Goal: Task Accomplishment & Management: Manage account settings

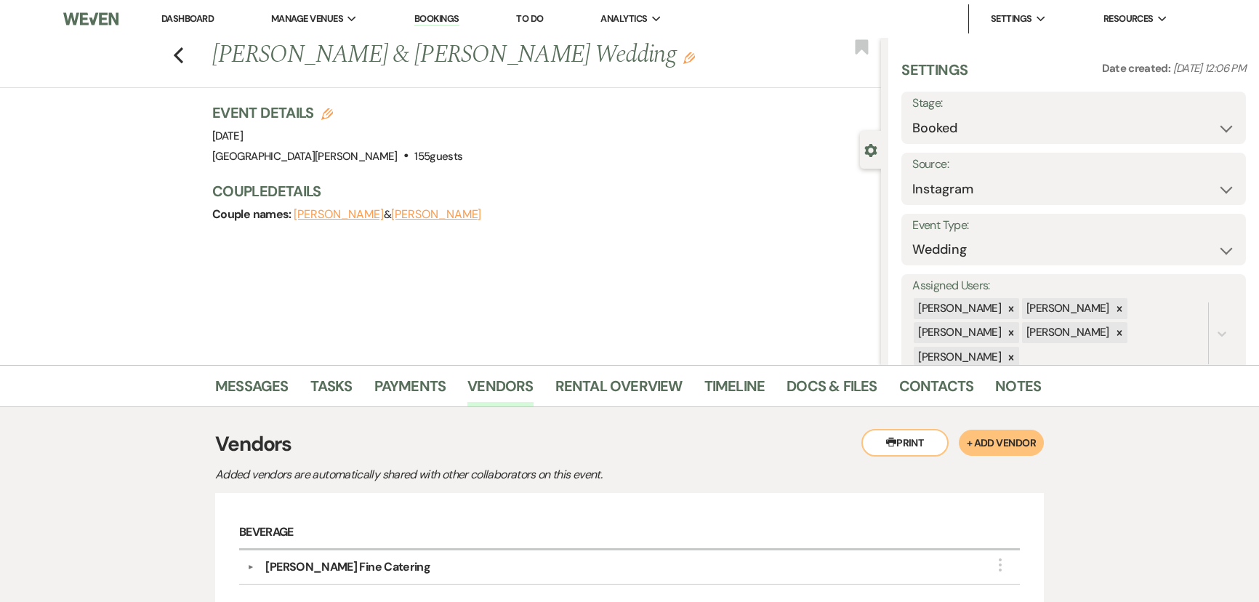
select select "7"
click at [203, 12] on li "Dashboard" at bounding box center [187, 18] width 67 height 29
click at [198, 15] on link "Dashboard" at bounding box center [187, 18] width 52 height 12
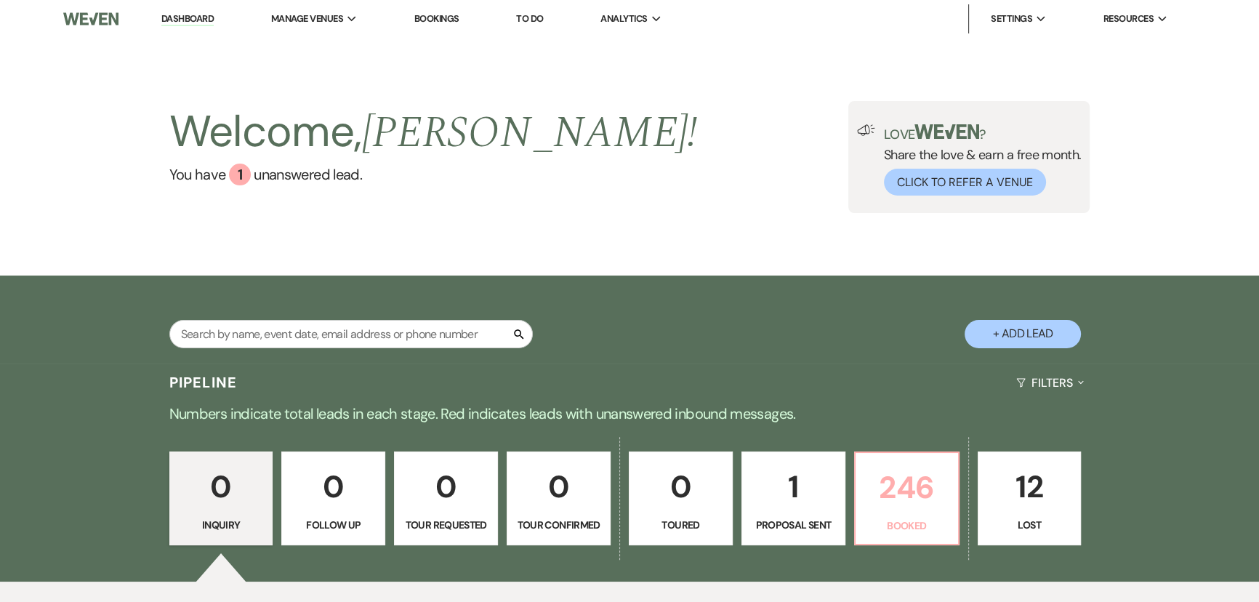
click at [930, 509] on p "246" at bounding box center [906, 487] width 85 height 49
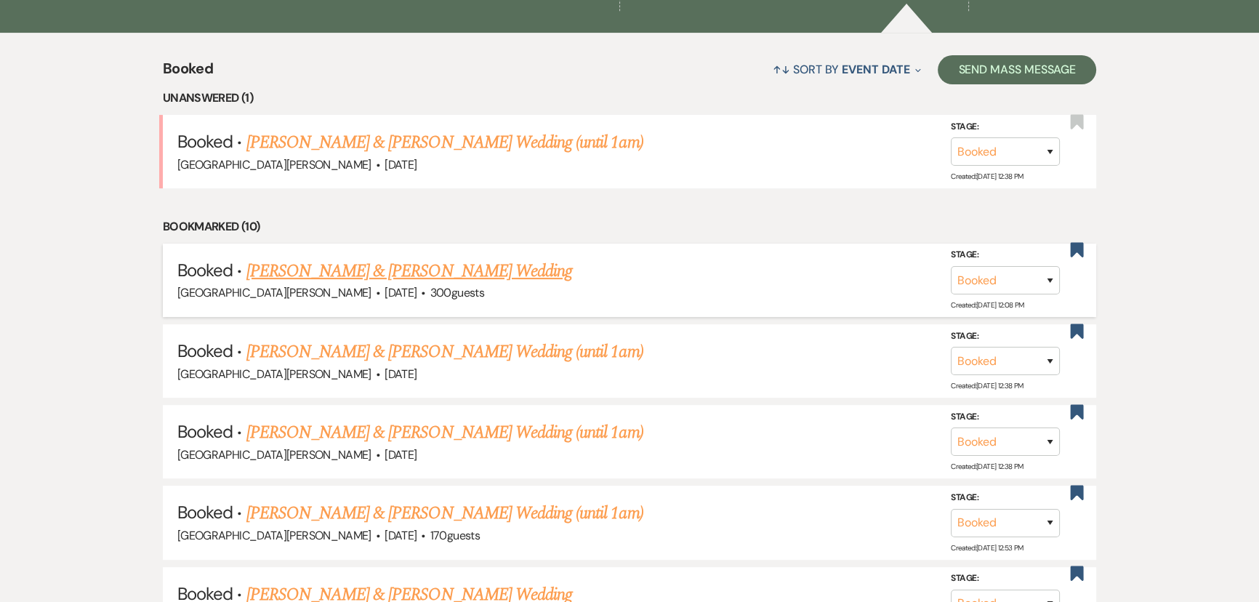
scroll to position [555, 0]
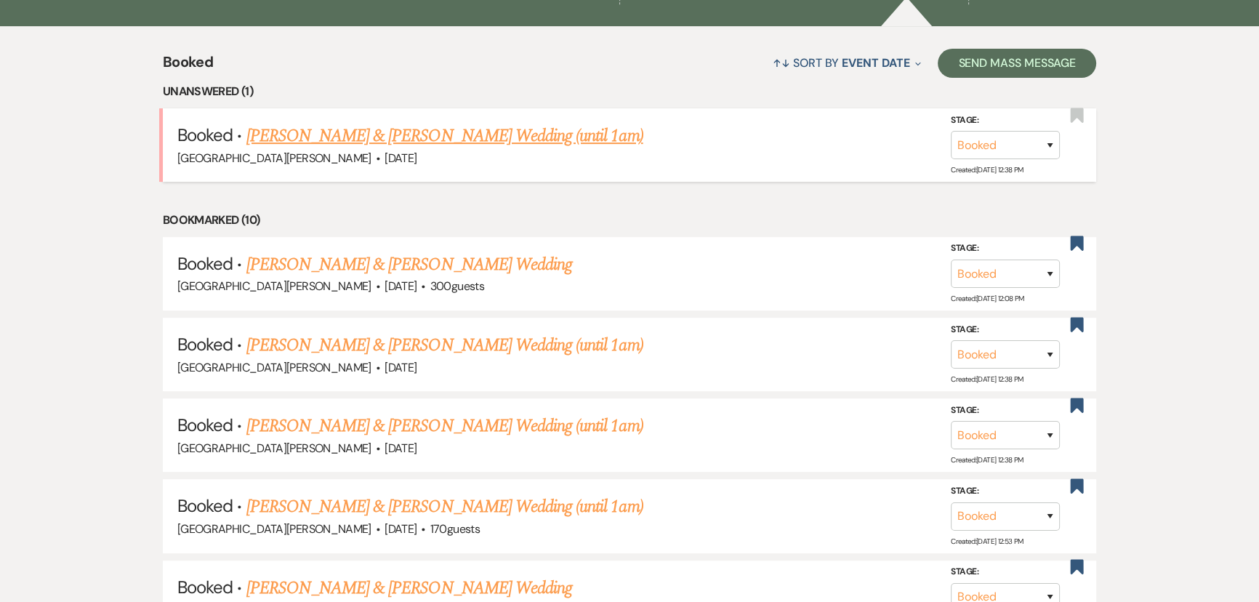
click at [440, 143] on link "Michelle Fehr & Justin Parsons's Wedding (until 1am)" at bounding box center [444, 136] width 397 height 26
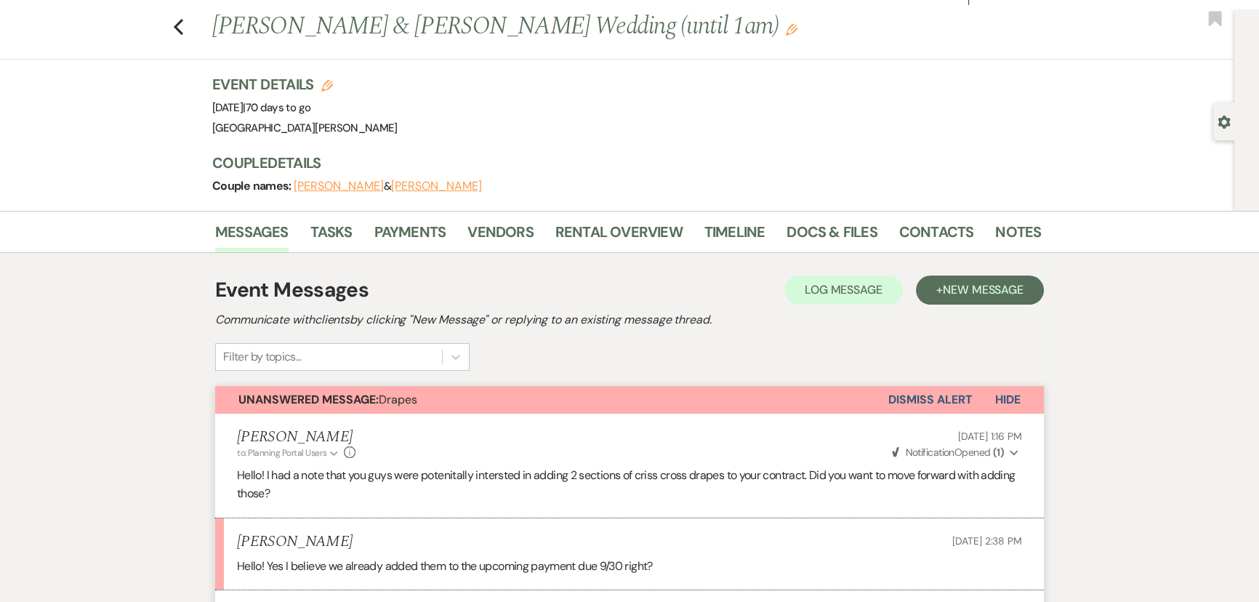
scroll to position [27, 0]
click at [422, 238] on link "Payments" at bounding box center [410, 238] width 72 height 32
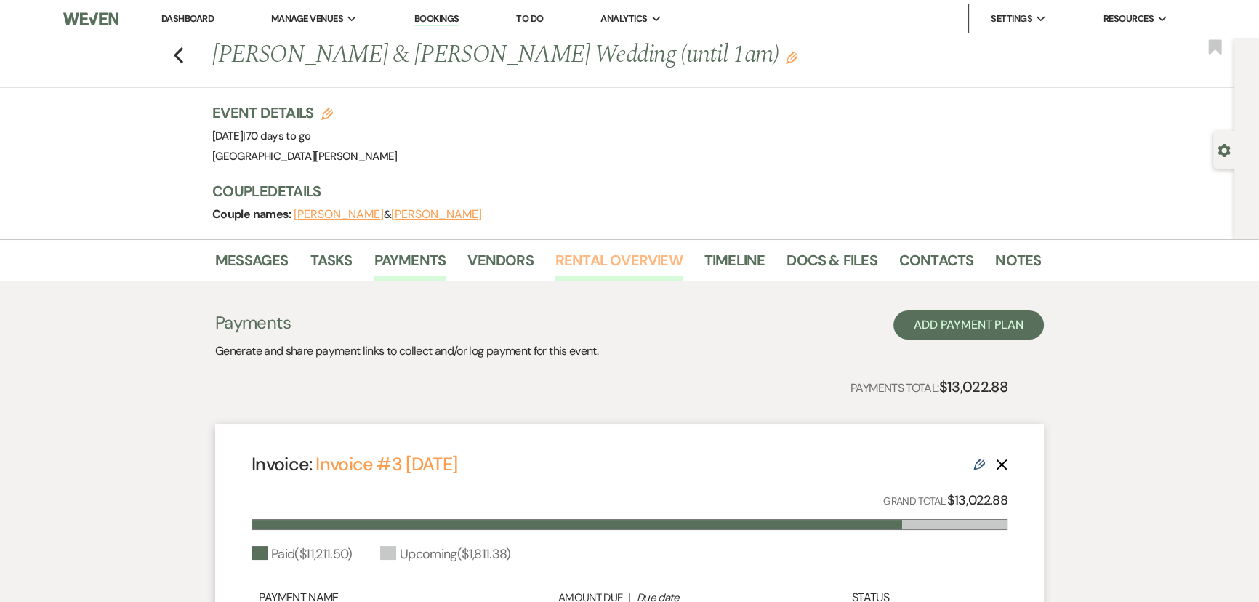
click at [594, 254] on link "Rental Overview" at bounding box center [618, 265] width 127 height 32
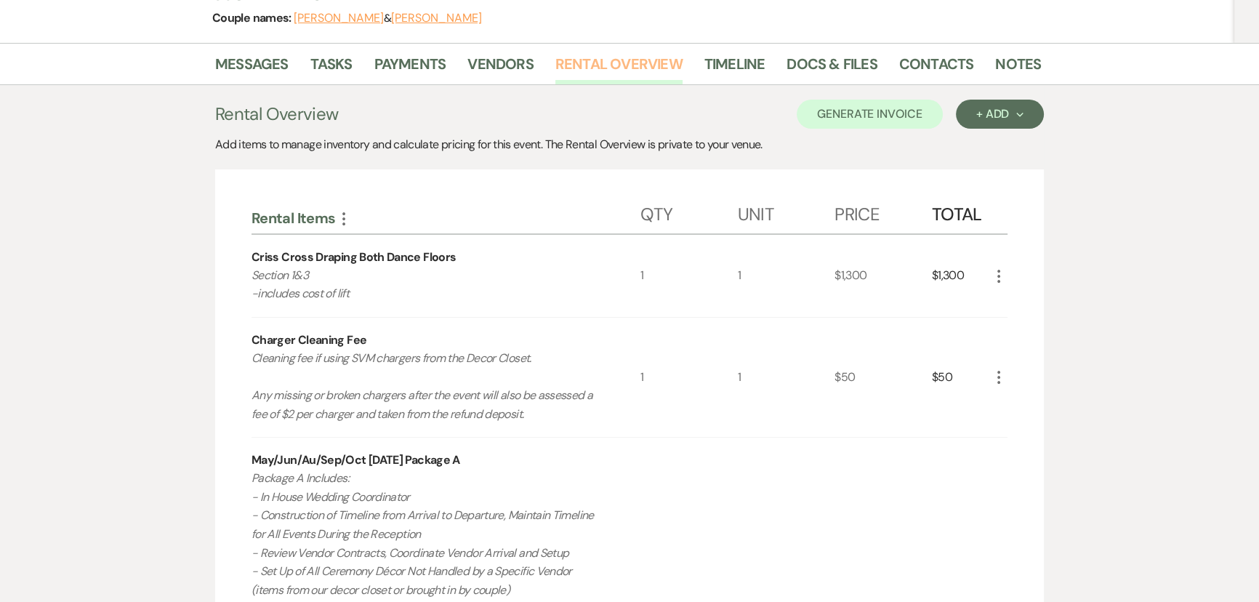
scroll to position [195, 0]
click at [402, 65] on link "Payments" at bounding box center [410, 70] width 72 height 32
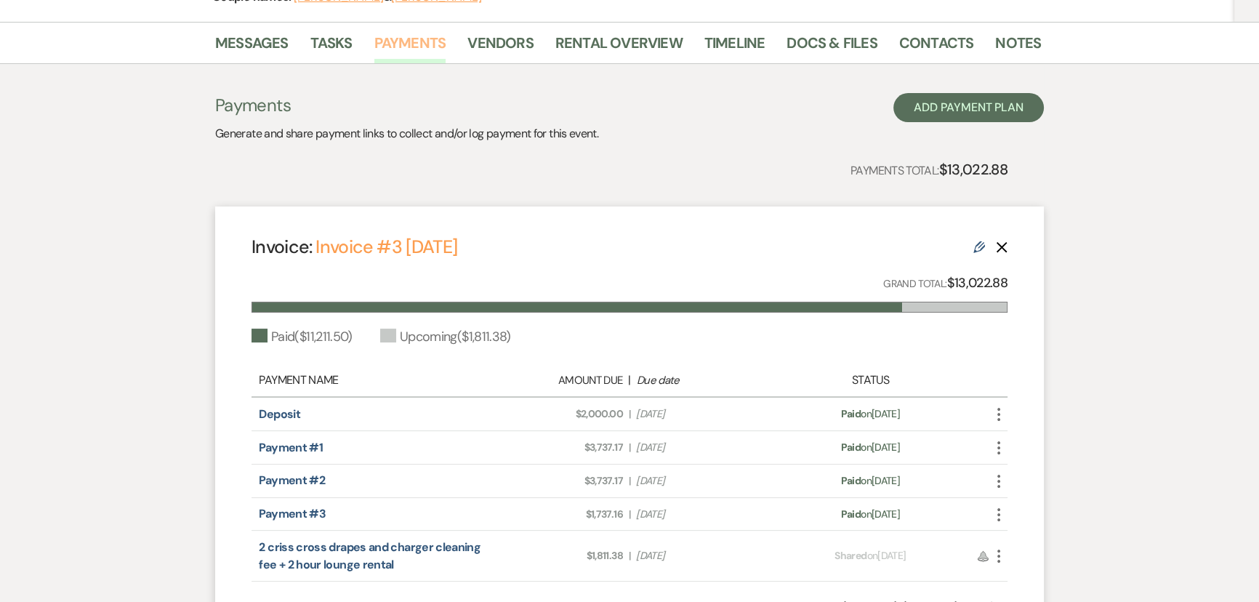
scroll to position [198, 0]
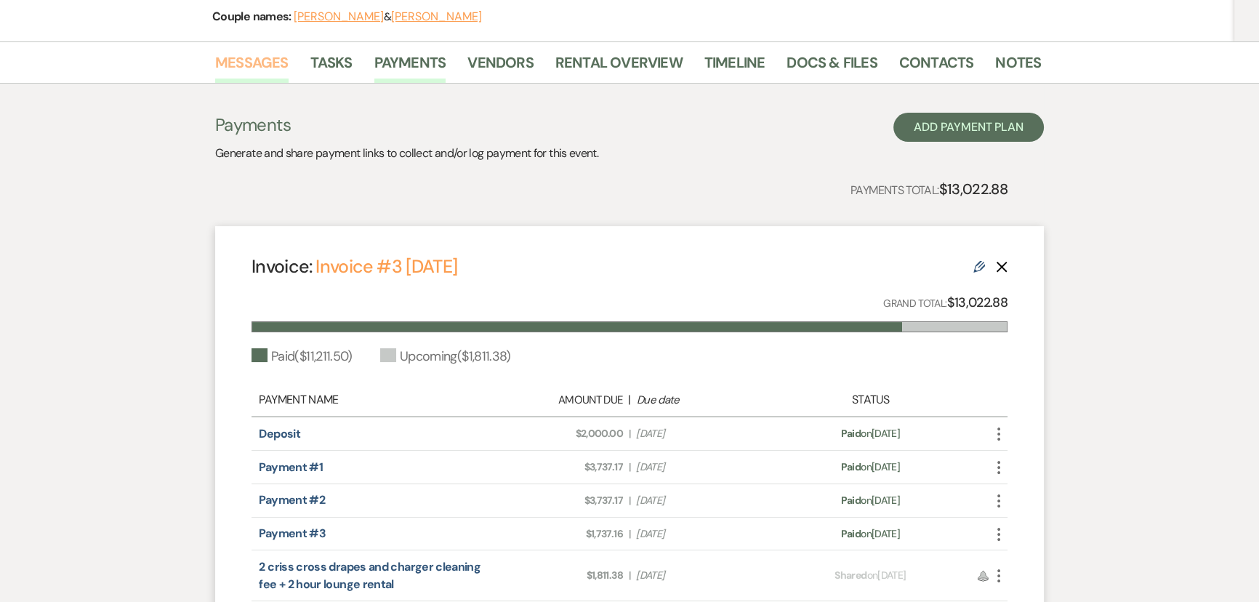
click at [265, 76] on link "Messages" at bounding box center [251, 67] width 73 height 32
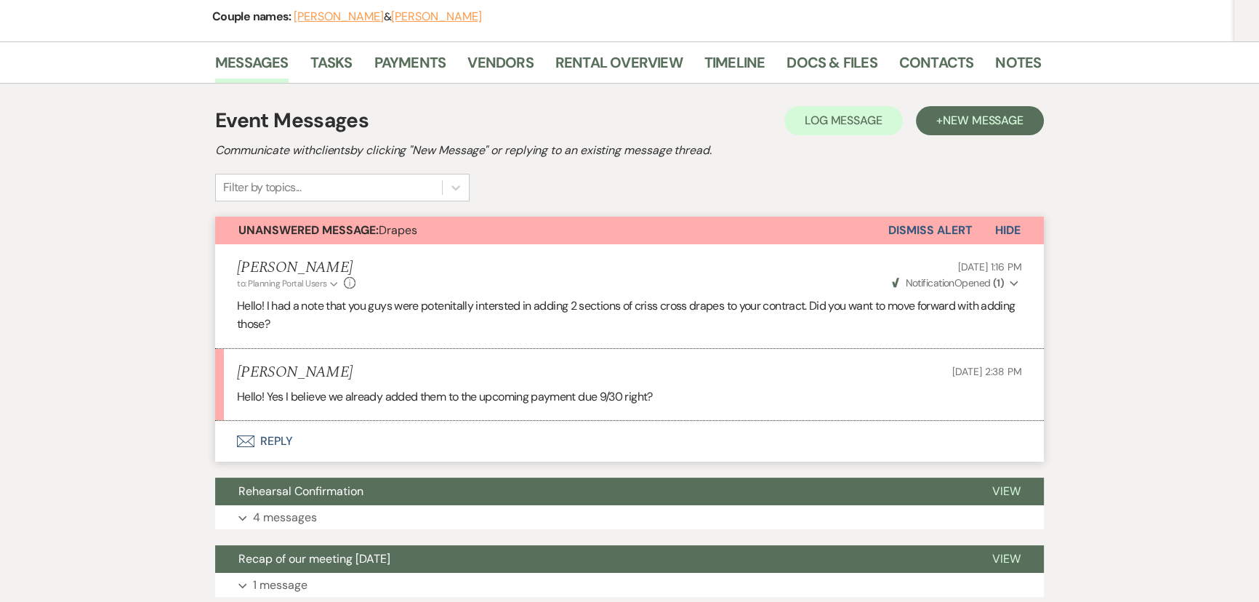
click at [254, 415] on li "Michelle Fehr Aug 14, 2025, 2:38 PM Hello! Yes I believe we already added them …" at bounding box center [629, 385] width 829 height 72
click at [259, 432] on button "Envelope Reply" at bounding box center [629, 441] width 829 height 41
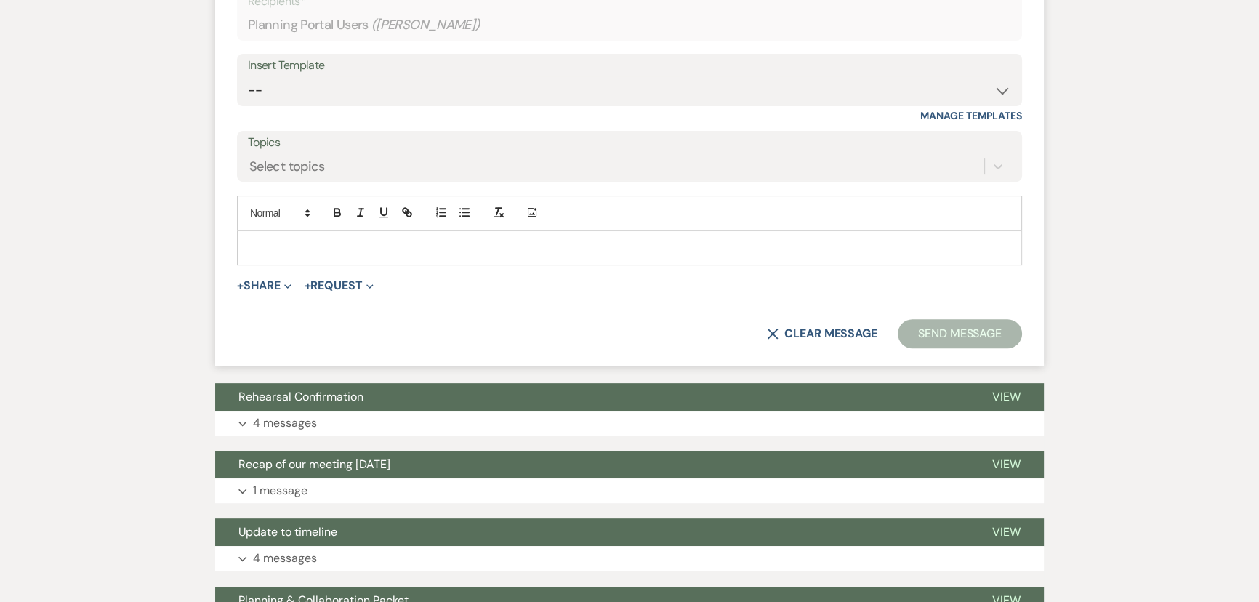
scroll to position [789, 0]
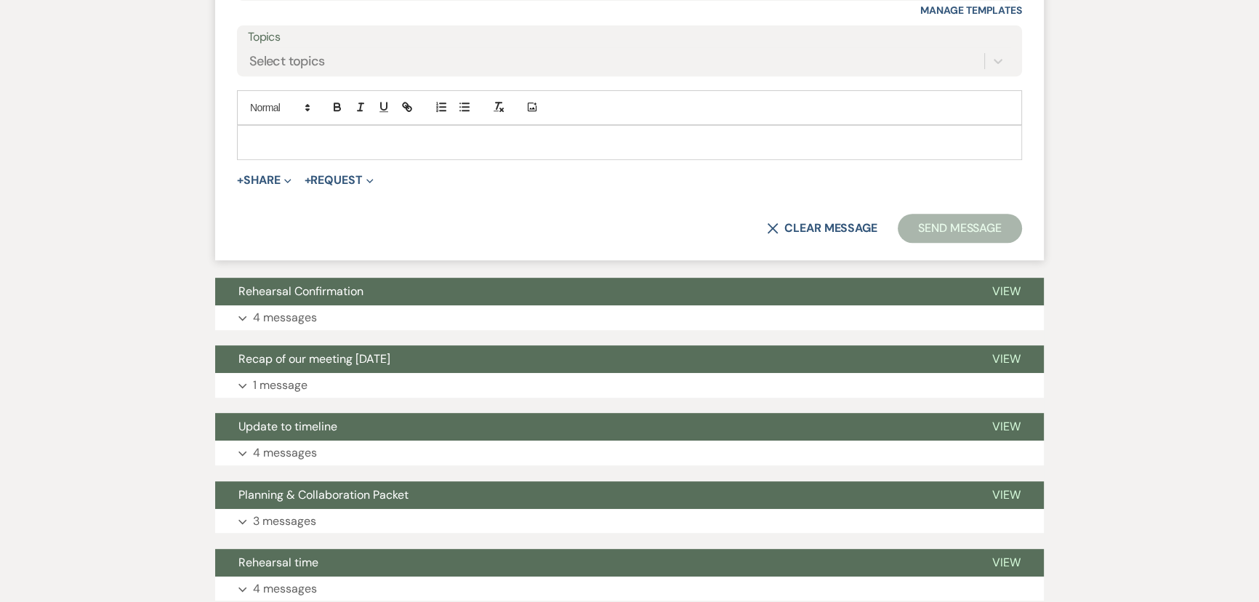
click at [432, 131] on div at bounding box center [630, 142] width 784 height 33
click at [922, 224] on button "Send Message" at bounding box center [960, 228] width 124 height 29
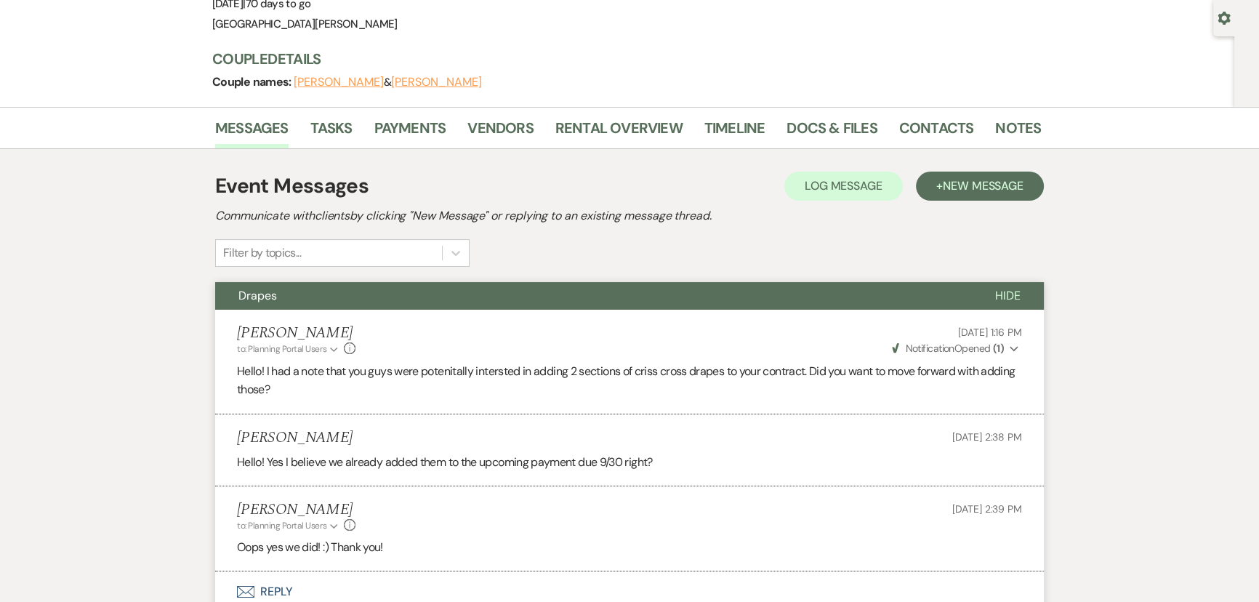
scroll to position [71, 0]
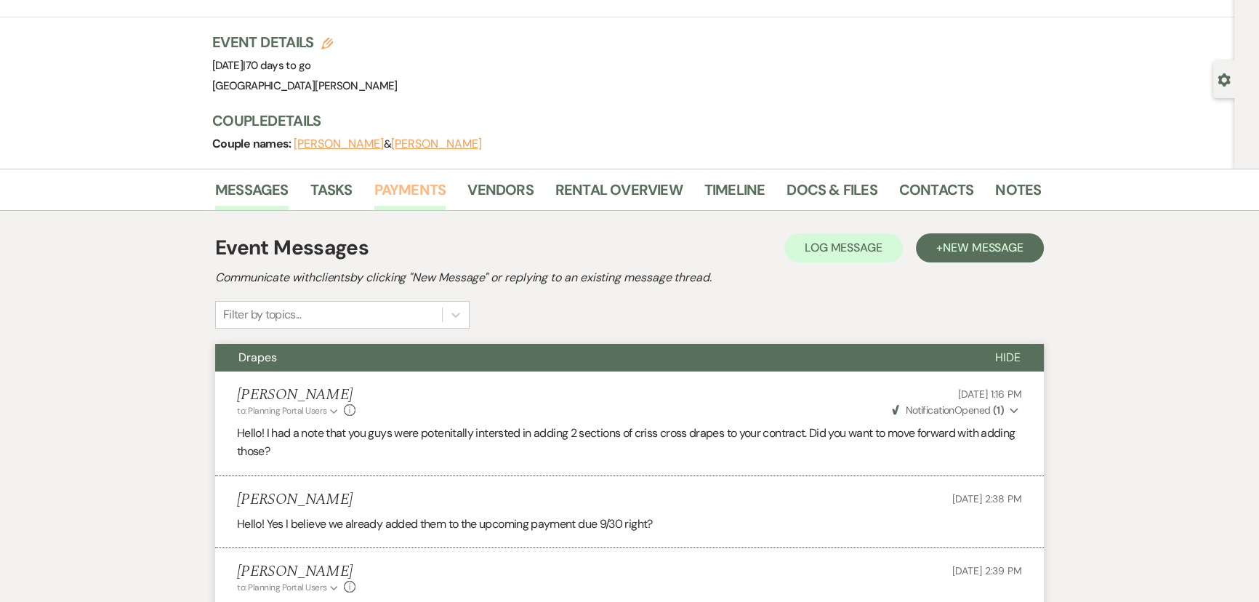
click at [400, 189] on link "Payments" at bounding box center [410, 194] width 72 height 32
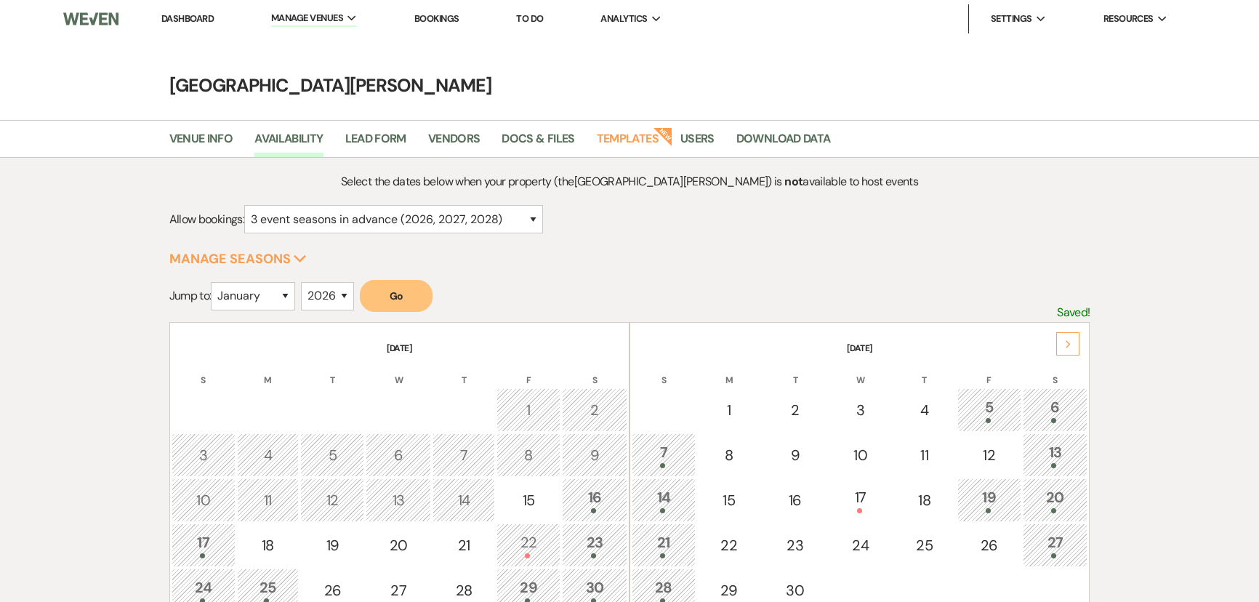
select select "3"
select select "2026"
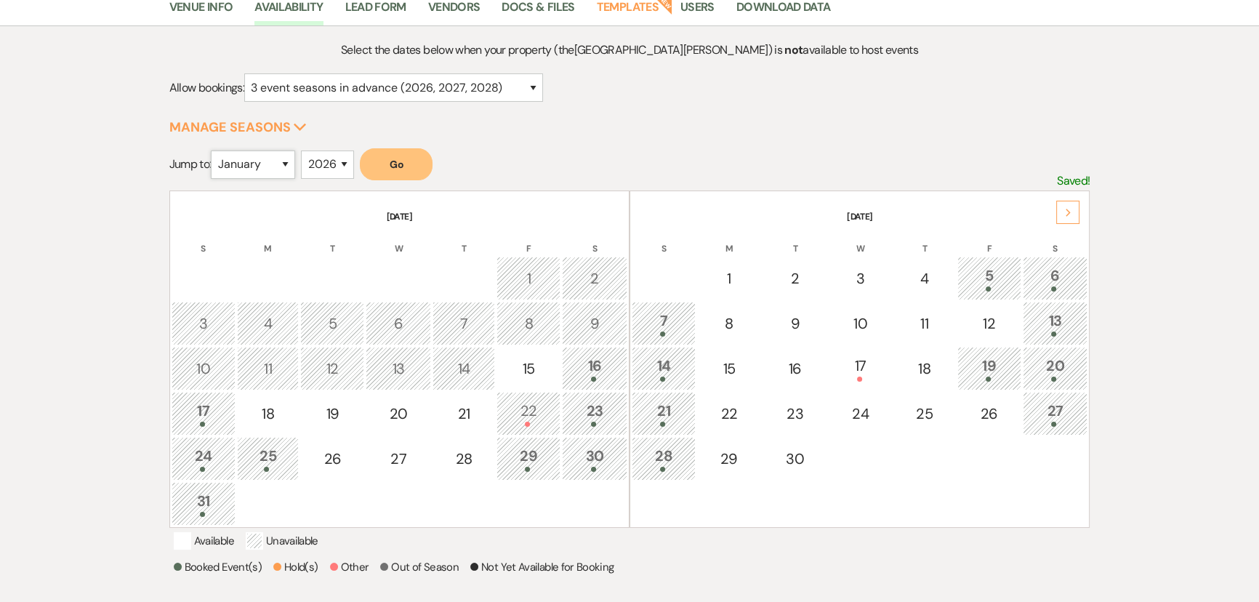
click at [262, 164] on select "January February March April May June July August September October November De…" at bounding box center [253, 164] width 84 height 28
click at [214, 150] on select "January February March April May June July August September October November De…" at bounding box center [253, 164] width 84 height 28
click at [427, 169] on button "Go" at bounding box center [396, 164] width 73 height 32
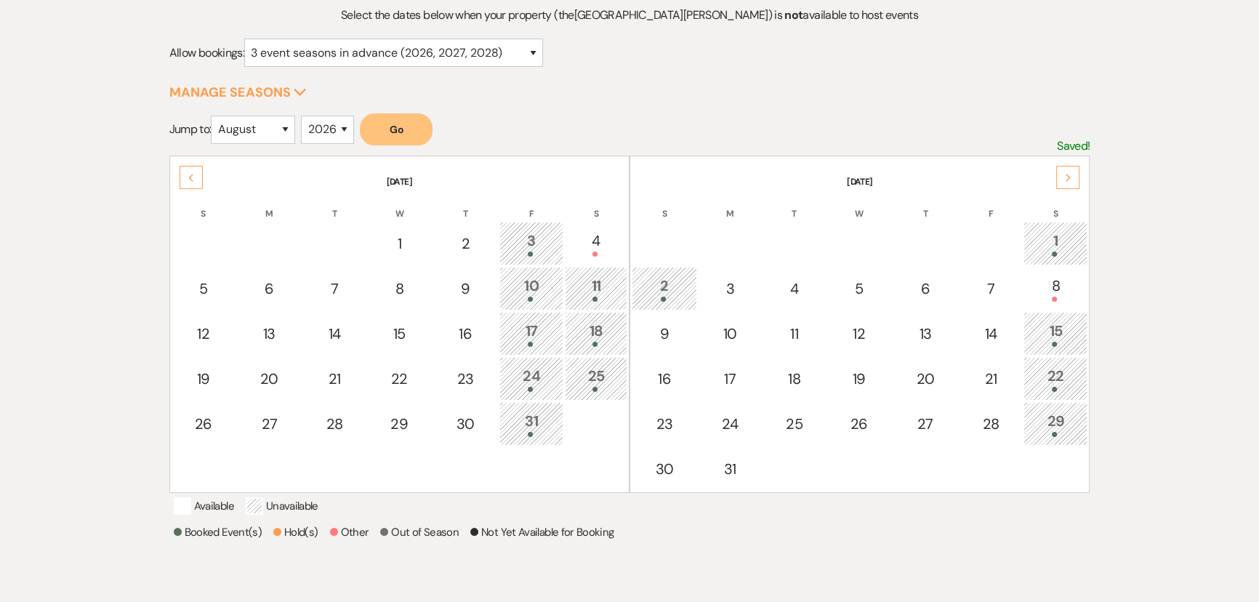
scroll to position [198, 0]
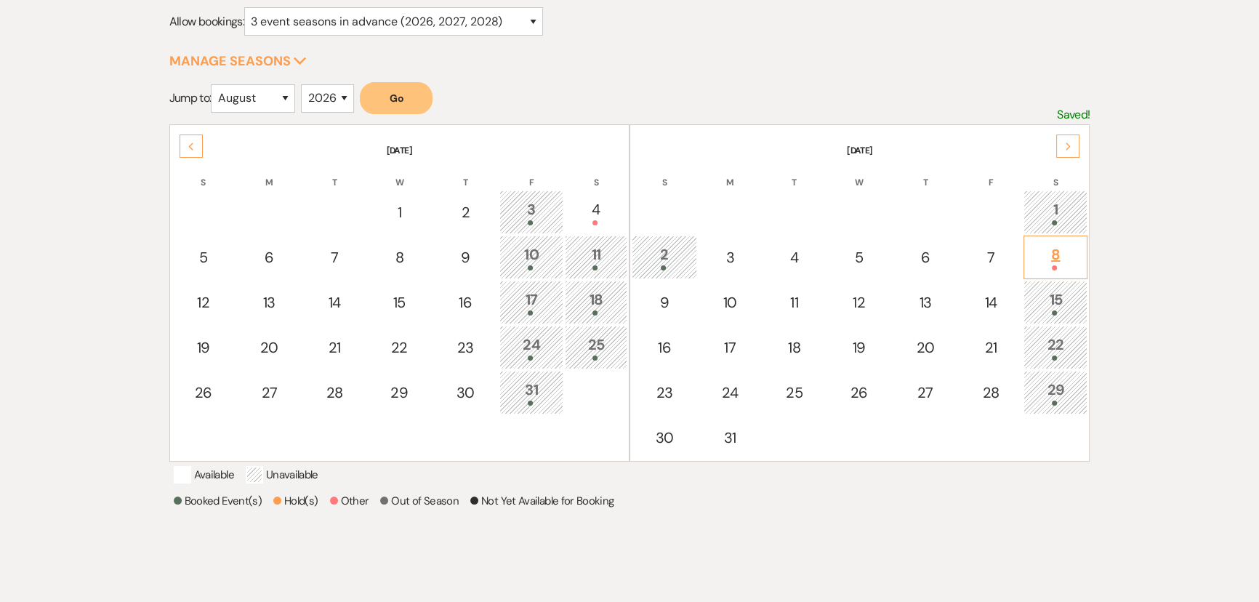
click at [1062, 265] on div at bounding box center [1055, 267] width 48 height 5
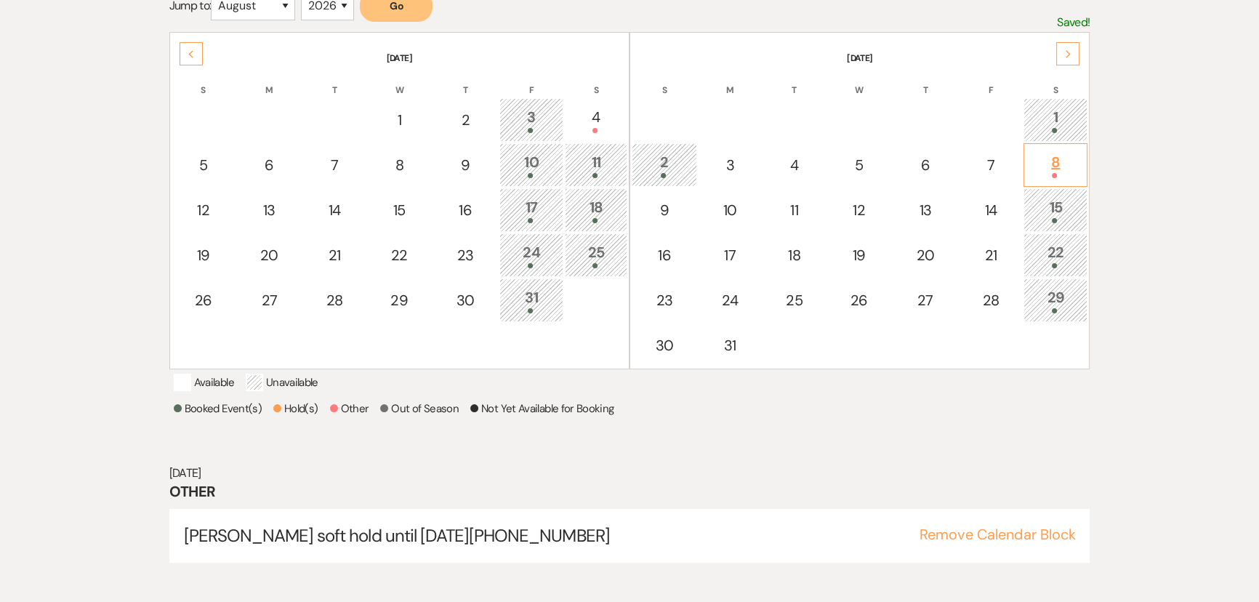
scroll to position [299, 0]
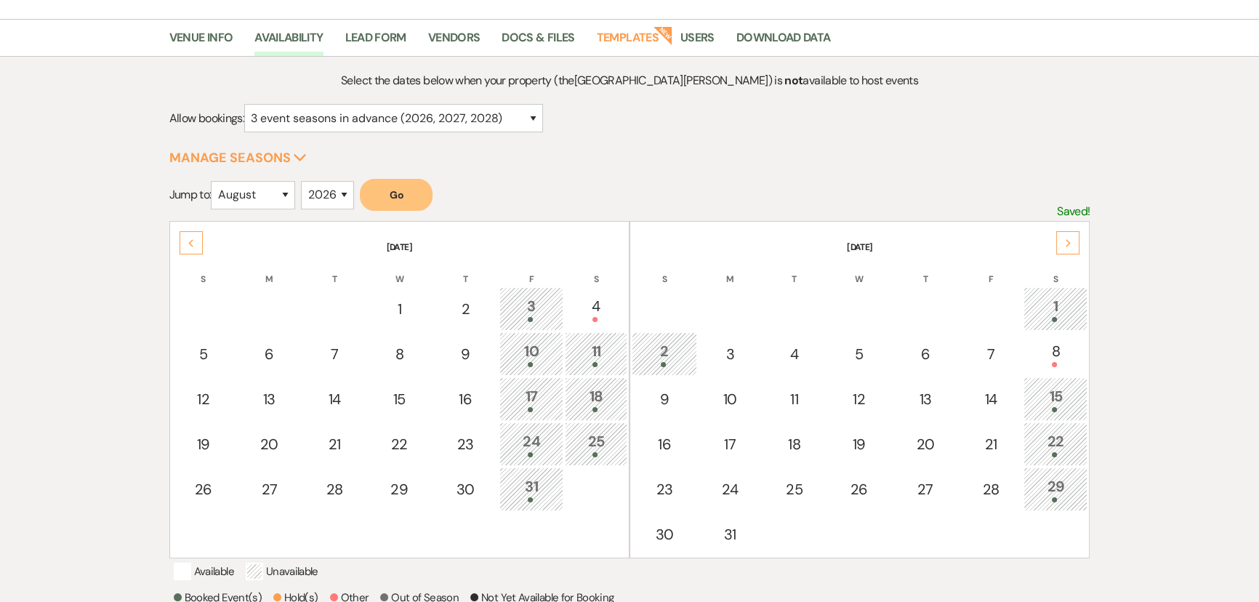
click at [1180, 235] on div "Select the dates below when your property (the [GEOGRAPHIC_DATA][PERSON_NAME] )…" at bounding box center [629, 428] width 1259 height 743
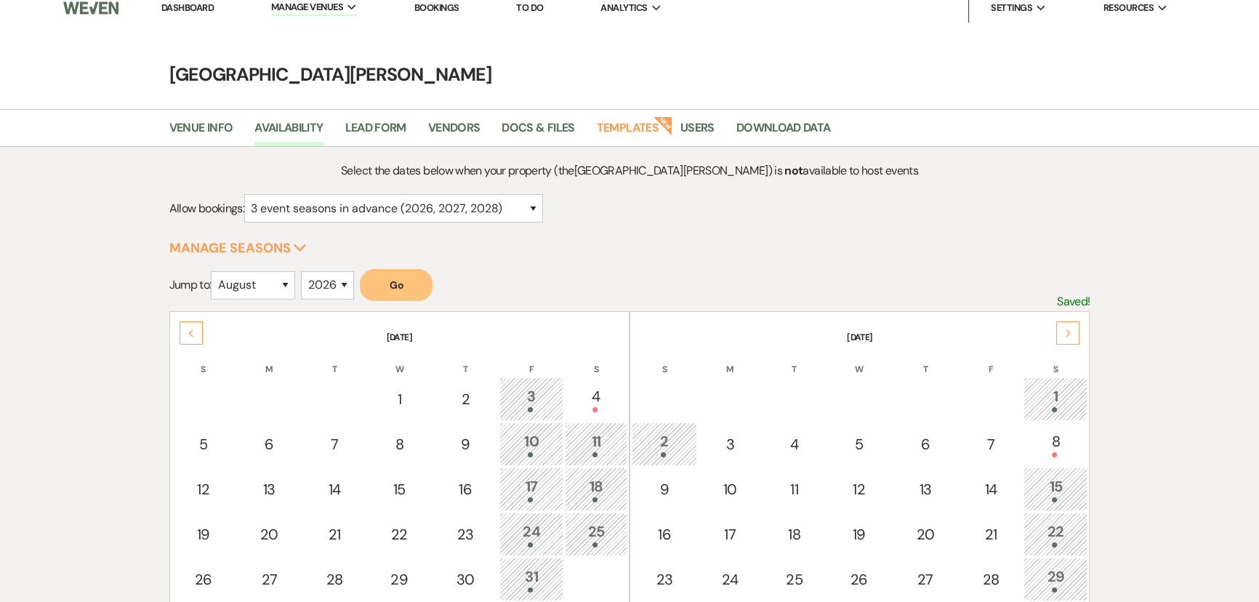
scroll to position [0, 0]
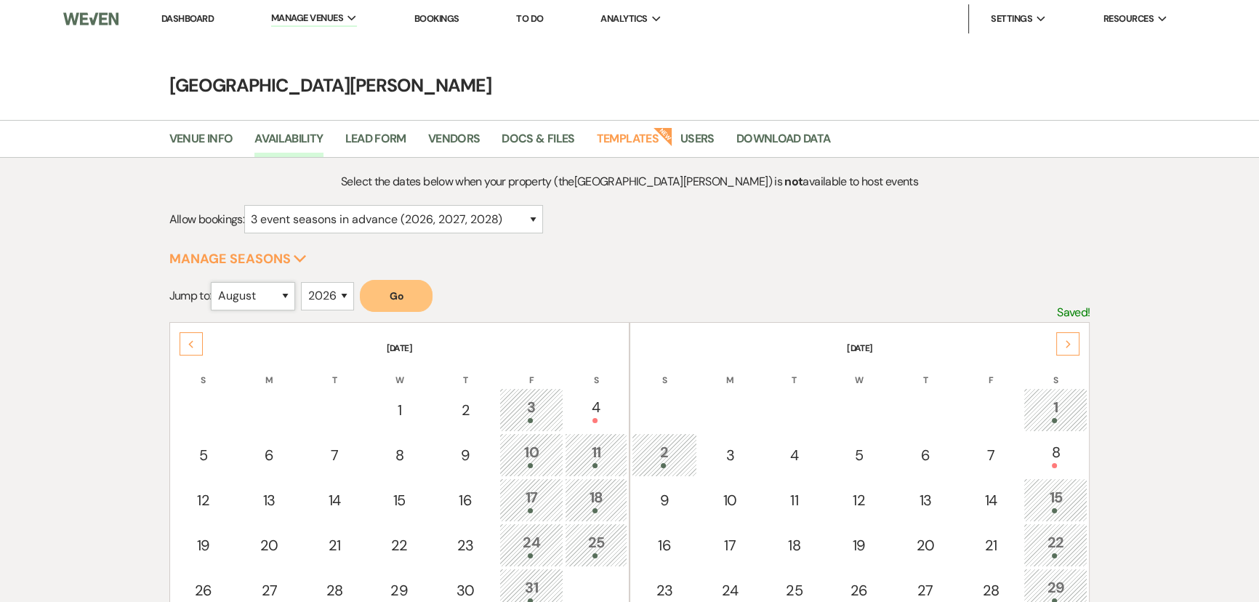
click at [289, 300] on select "January February March April May June July August September October November De…" at bounding box center [253, 296] width 84 height 28
select select "7"
click at [214, 282] on select "January February March April May June July August September October November De…" at bounding box center [253, 296] width 84 height 28
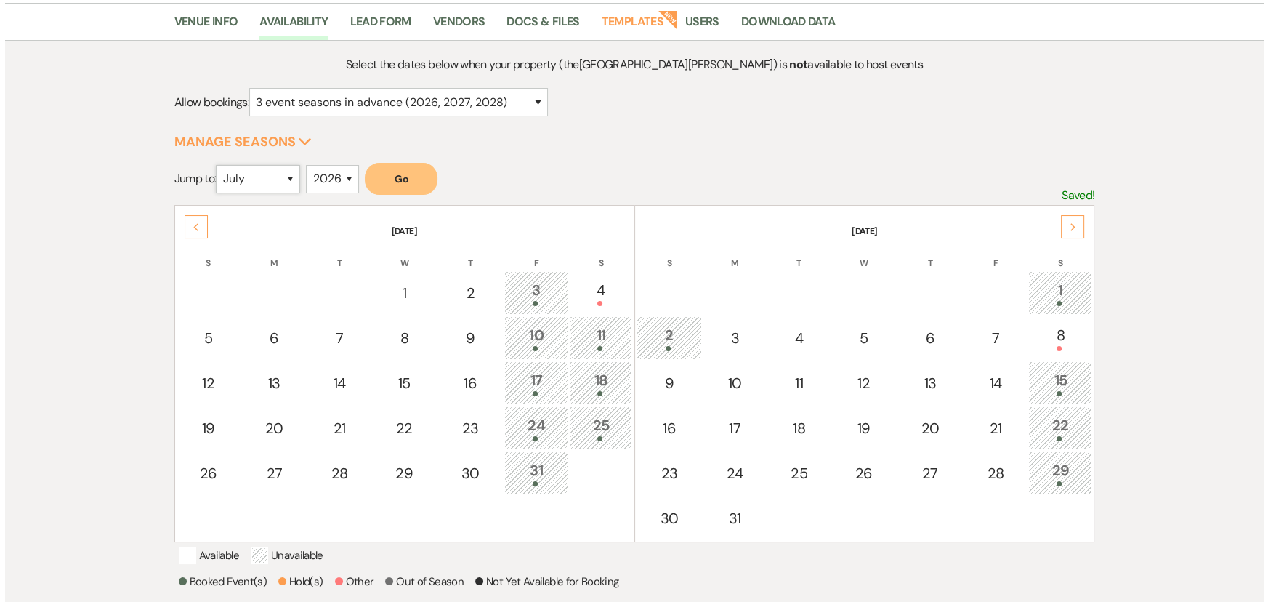
scroll to position [132, 0]
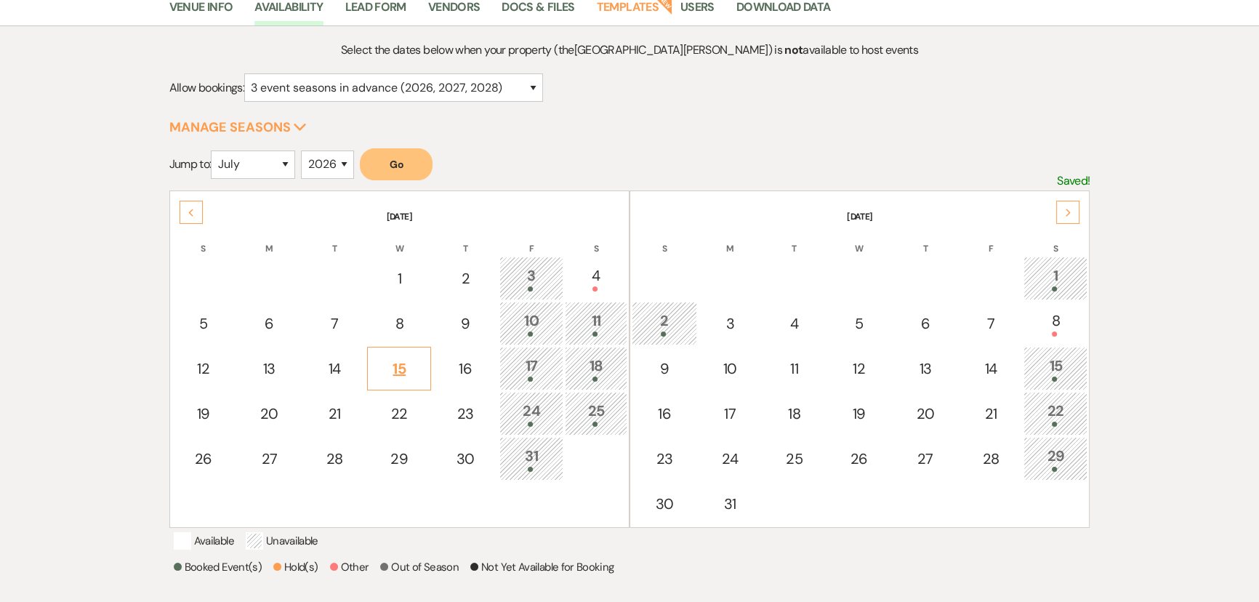
click at [408, 364] on div "15" at bounding box center [399, 369] width 48 height 22
select select "other"
select select "false"
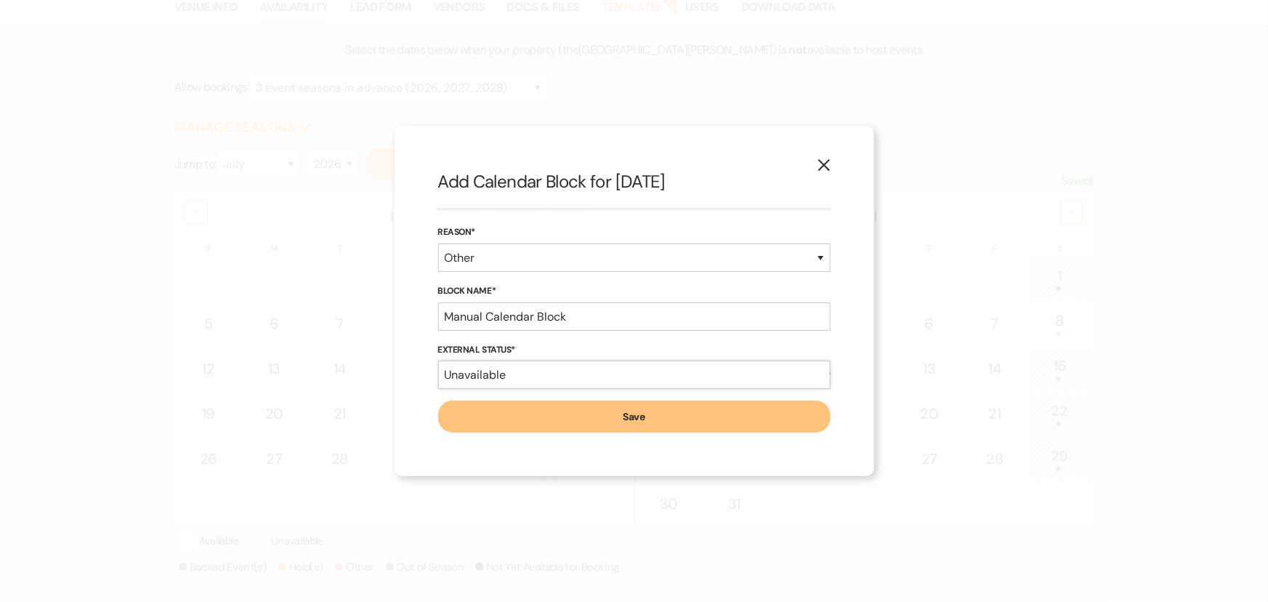
click at [531, 373] on select "Available Unavailable" at bounding box center [634, 374] width 392 height 28
click at [809, 262] on select "Booked Event Hold Other" at bounding box center [634, 257] width 392 height 28
select select "hold"
click at [438, 272] on select "Booked Event Hold Other" at bounding box center [634, 257] width 392 height 28
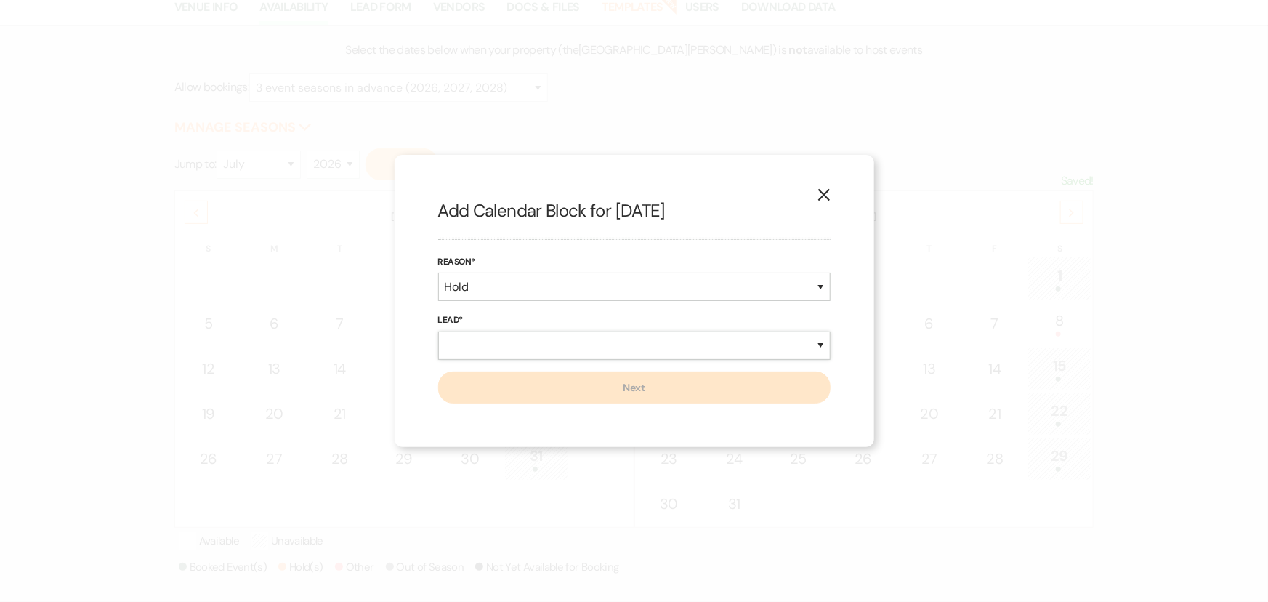
click at [581, 342] on select "New Lead Existing Lead" at bounding box center [634, 345] width 392 height 28
select select "newLead"
click at [438, 331] on select "New Lead Existing Lead" at bounding box center [634, 345] width 392 height 28
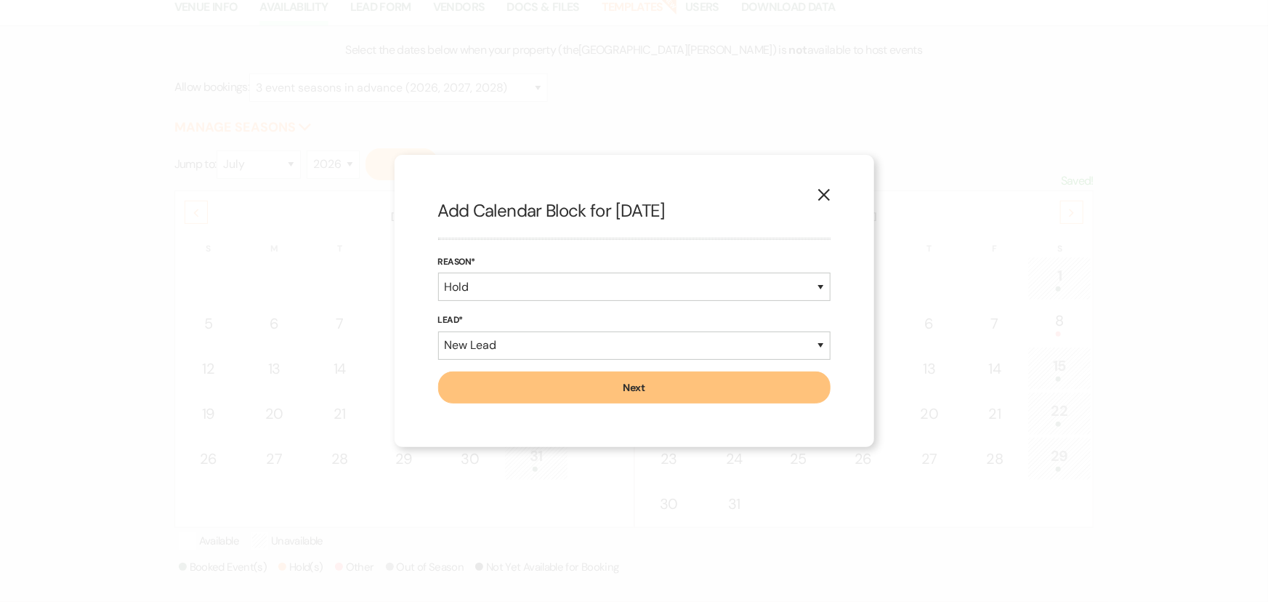
click at [716, 387] on button "Next" at bounding box center [634, 387] width 392 height 32
select select "822"
select select "false"
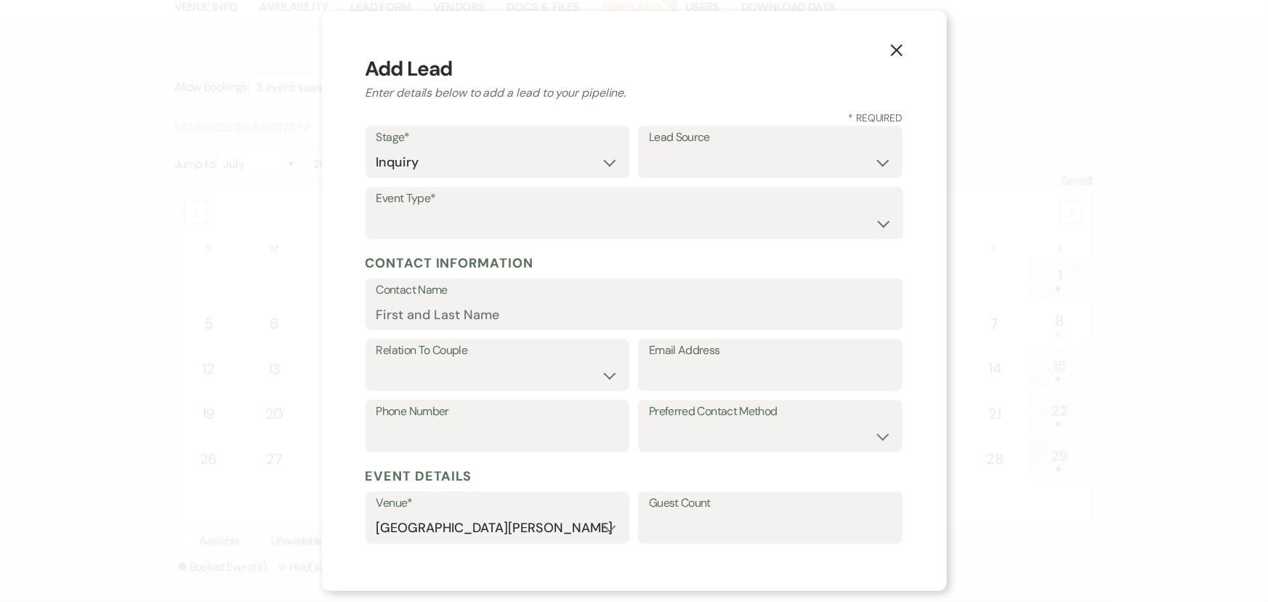
scroll to position [0, 0]
click at [893, 47] on use "button" at bounding box center [896, 50] width 12 height 12
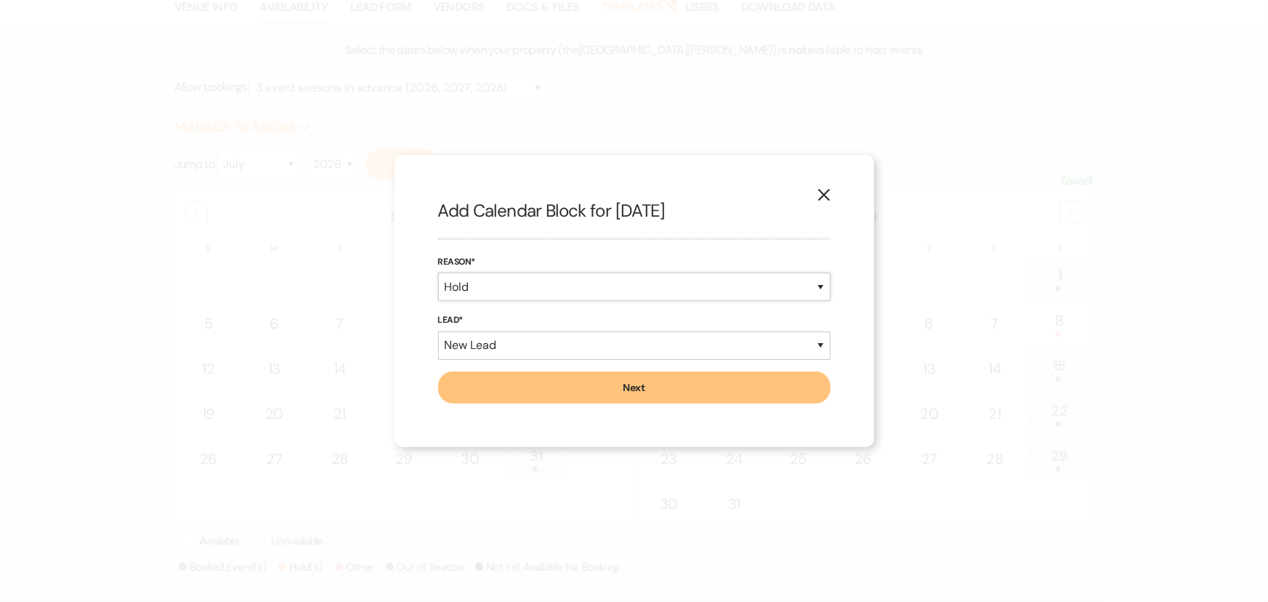
click at [544, 278] on select "Booked Event Hold Other" at bounding box center [634, 287] width 392 height 28
click at [438, 273] on select "Booked Event Hold Other" at bounding box center [634, 287] width 392 height 28
click at [557, 344] on select "New Lead Existing Lead" at bounding box center [634, 345] width 392 height 28
select select "existingLead"
click at [438, 331] on select "New Lead Existing Lead" at bounding box center [634, 345] width 392 height 28
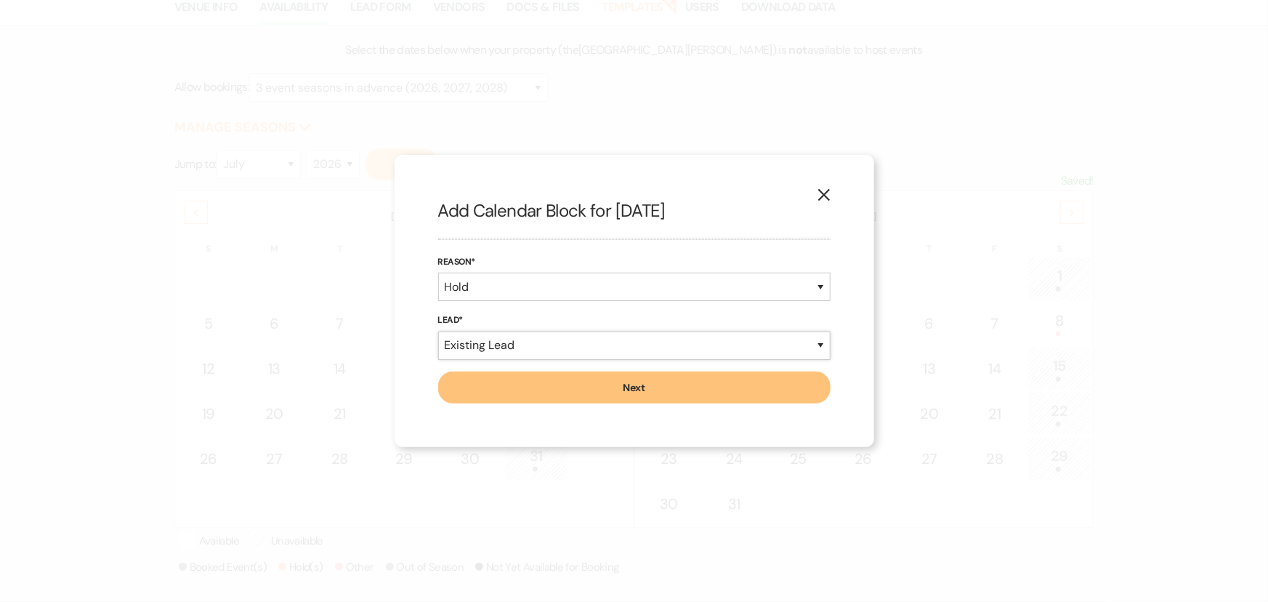
select select "false"
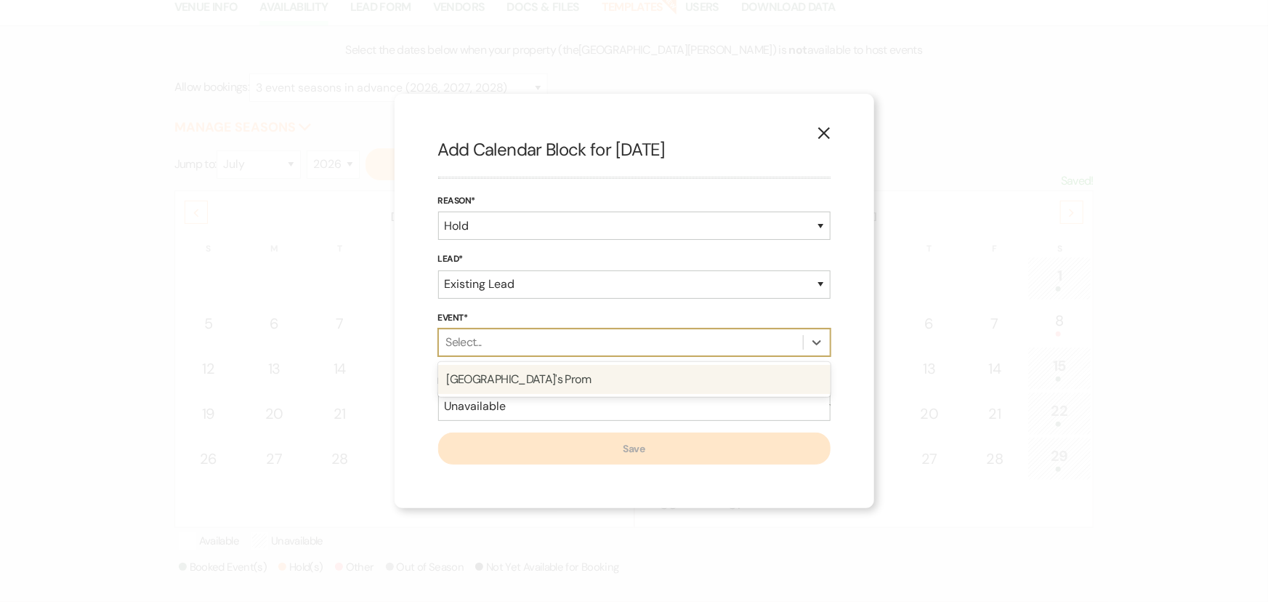
click at [529, 335] on div "Select..." at bounding box center [621, 342] width 364 height 26
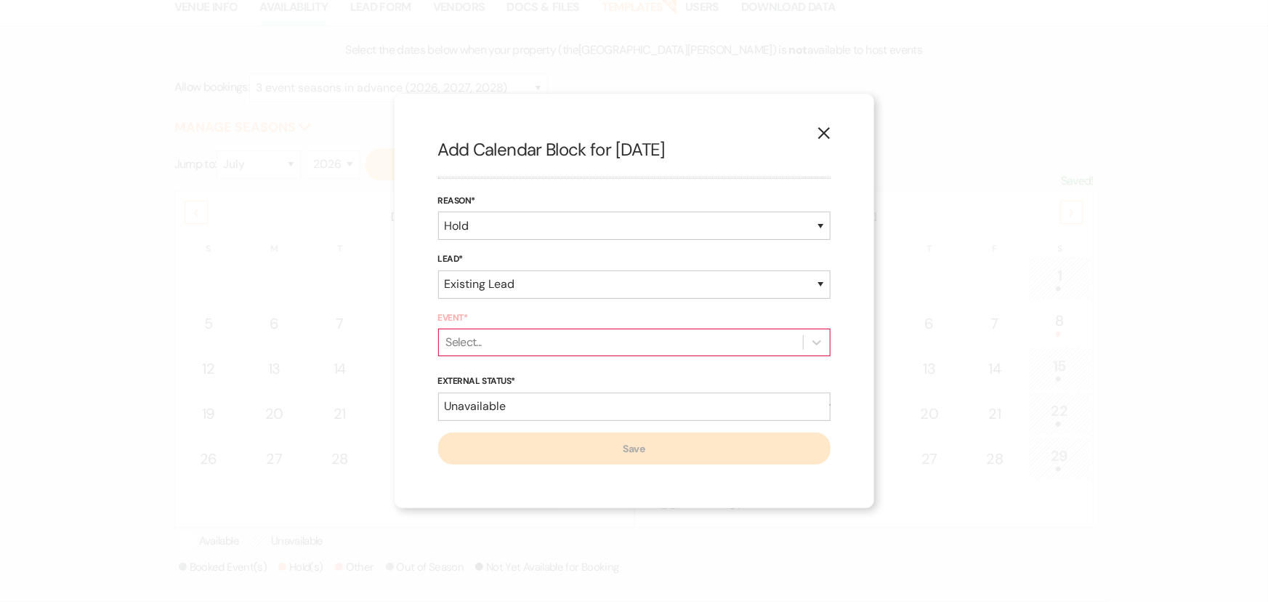
click at [337, 253] on div "X Add Calendar Block for [DATE] Reason* Booked Event Hold Other Lead* New Lead …" at bounding box center [634, 301] width 1268 height 602
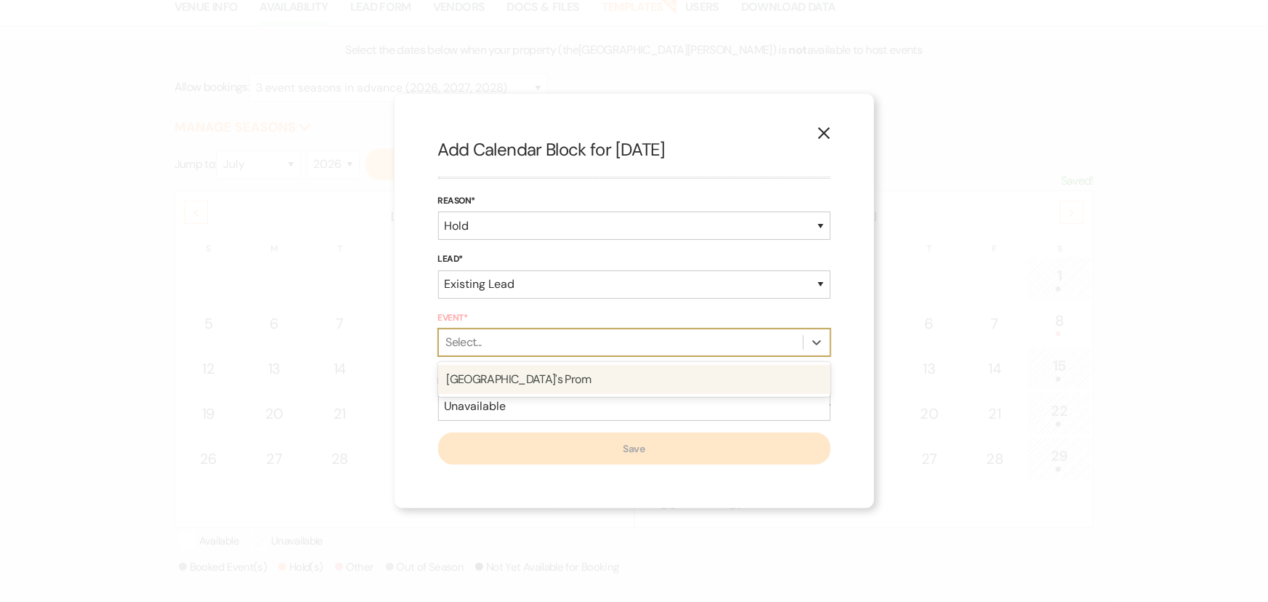
click at [523, 347] on div "Select..." at bounding box center [621, 342] width 364 height 26
click at [530, 289] on select "New Lead Existing Lead" at bounding box center [634, 284] width 392 height 28
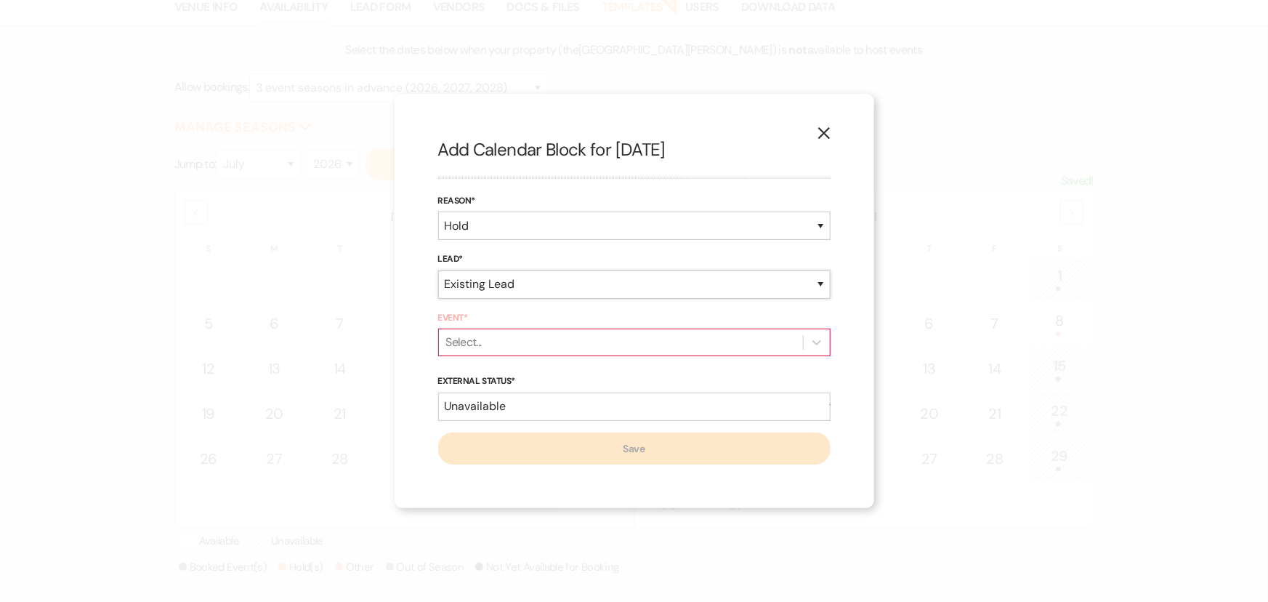
select select "newLead"
click at [438, 299] on select "New Lead Existing Lead" at bounding box center [634, 284] width 392 height 28
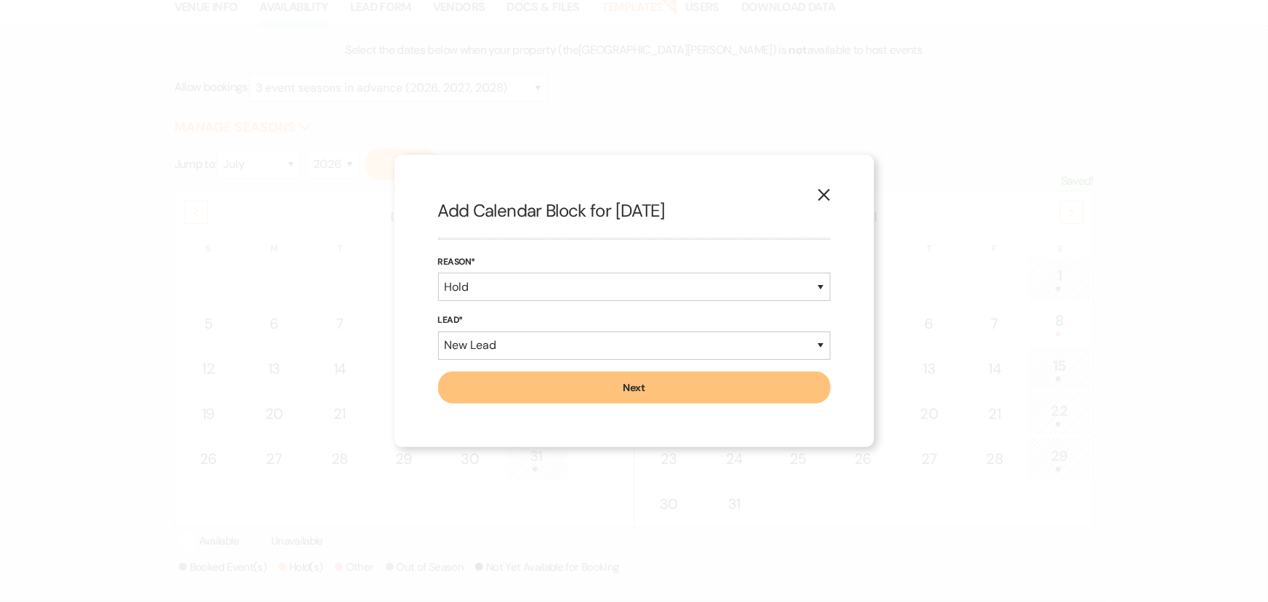
click at [573, 380] on button "Next" at bounding box center [634, 387] width 392 height 32
select select "822"
select select "false"
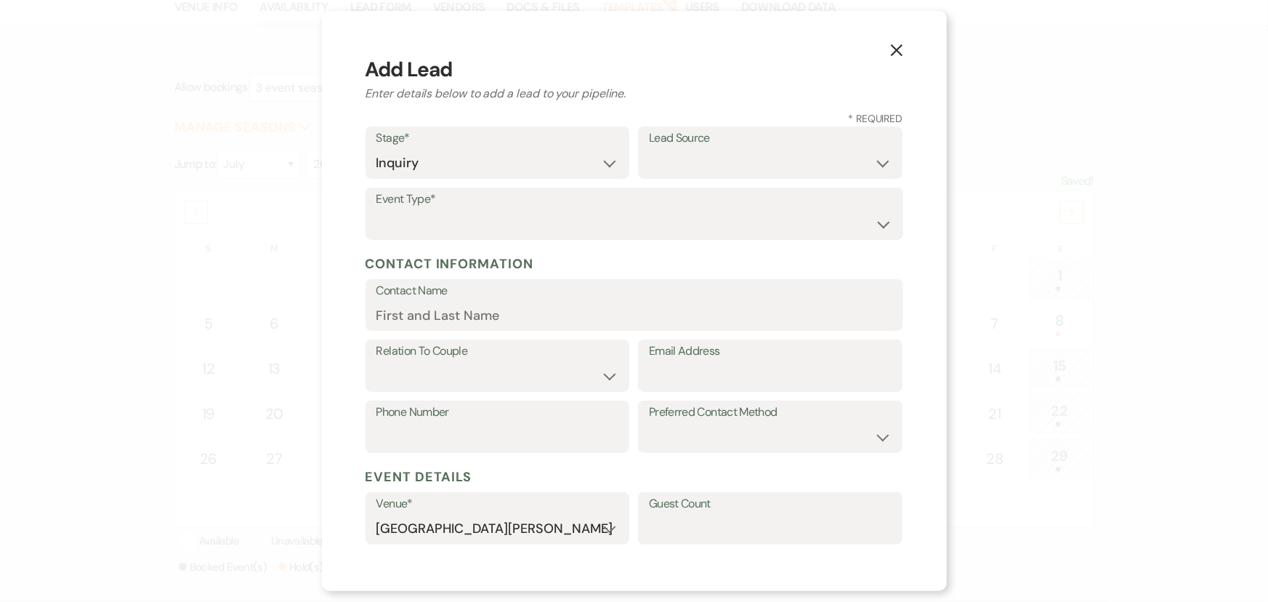
click at [898, 54] on icon "X" at bounding box center [896, 50] width 13 height 13
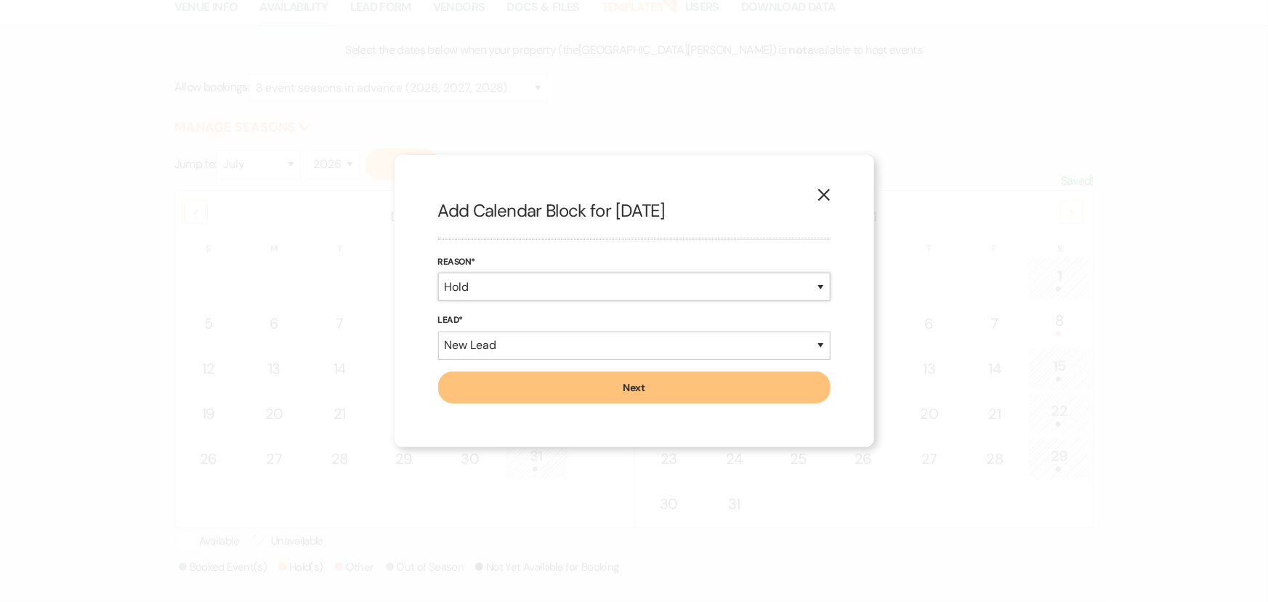
click at [770, 284] on select "Booked Event Hold Other" at bounding box center [634, 287] width 392 height 28
select select "other"
click at [438, 273] on select "Booked Event Hold Other" at bounding box center [634, 287] width 392 height 28
select select "false"
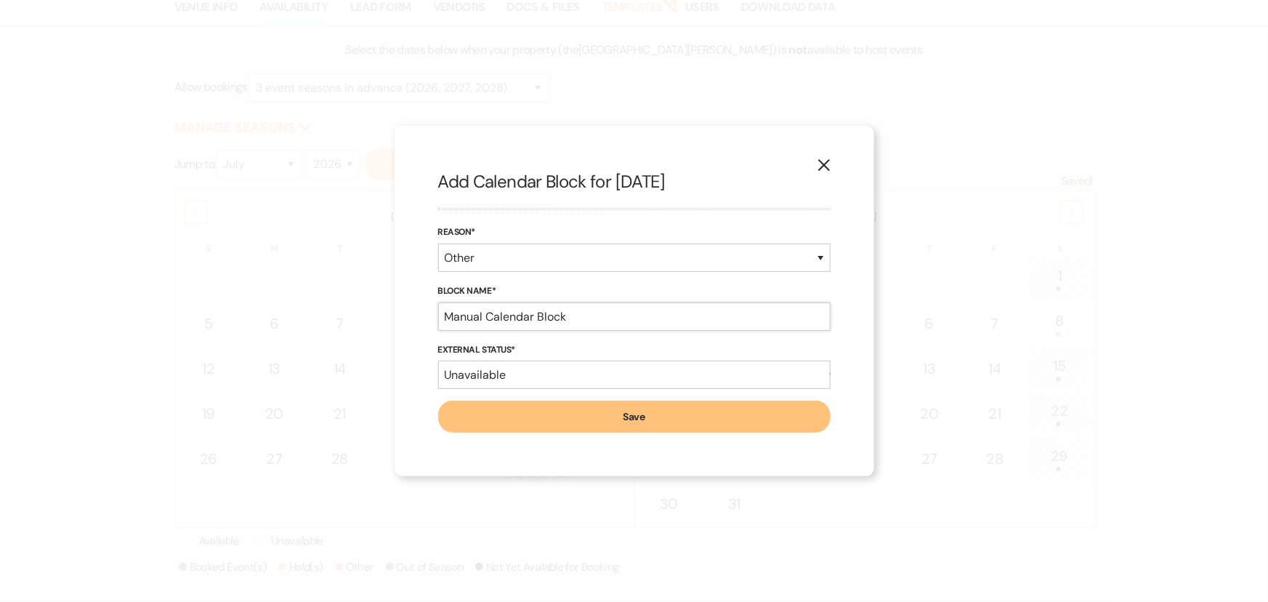
click at [579, 319] on input "Manual Calendar Block" at bounding box center [634, 316] width 392 height 28
drag, startPoint x: 464, startPoint y: 326, endPoint x: 445, endPoint y: 326, distance: 19.6
click at [445, 326] on input "Manual Calendar Block" at bounding box center [634, 316] width 392 height 28
click at [723, 262] on select "Booked Event Hold Other" at bounding box center [634, 257] width 392 height 28
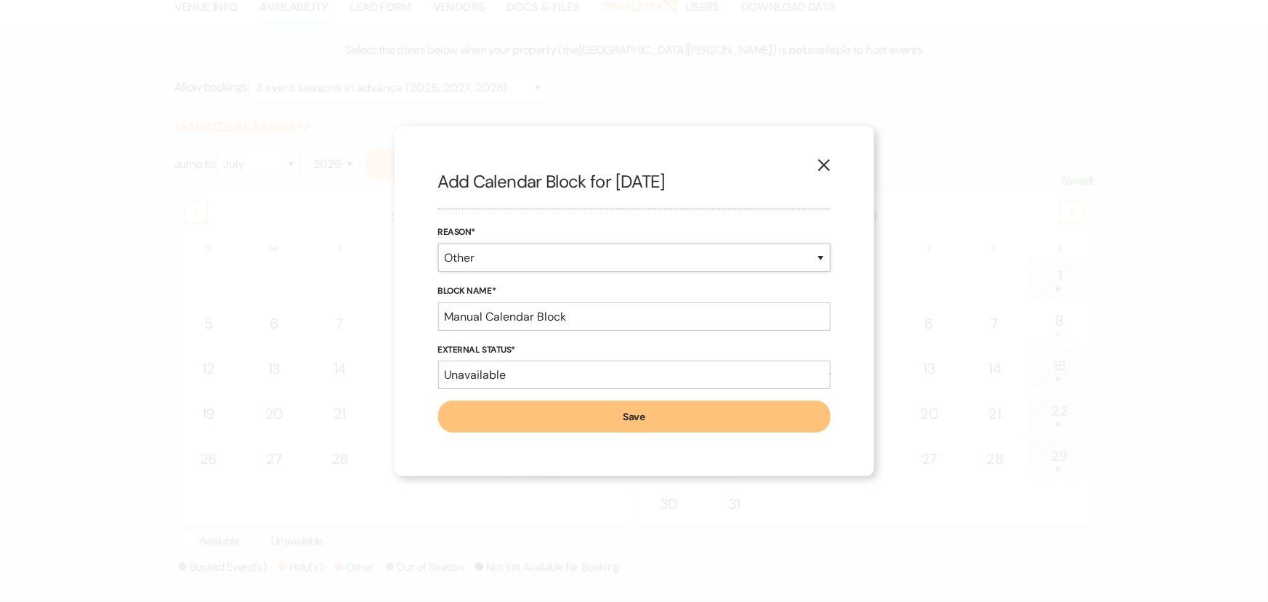
select select "hold"
click at [438, 272] on select "Booked Event Hold Other" at bounding box center [634, 257] width 392 height 28
select select "newLead"
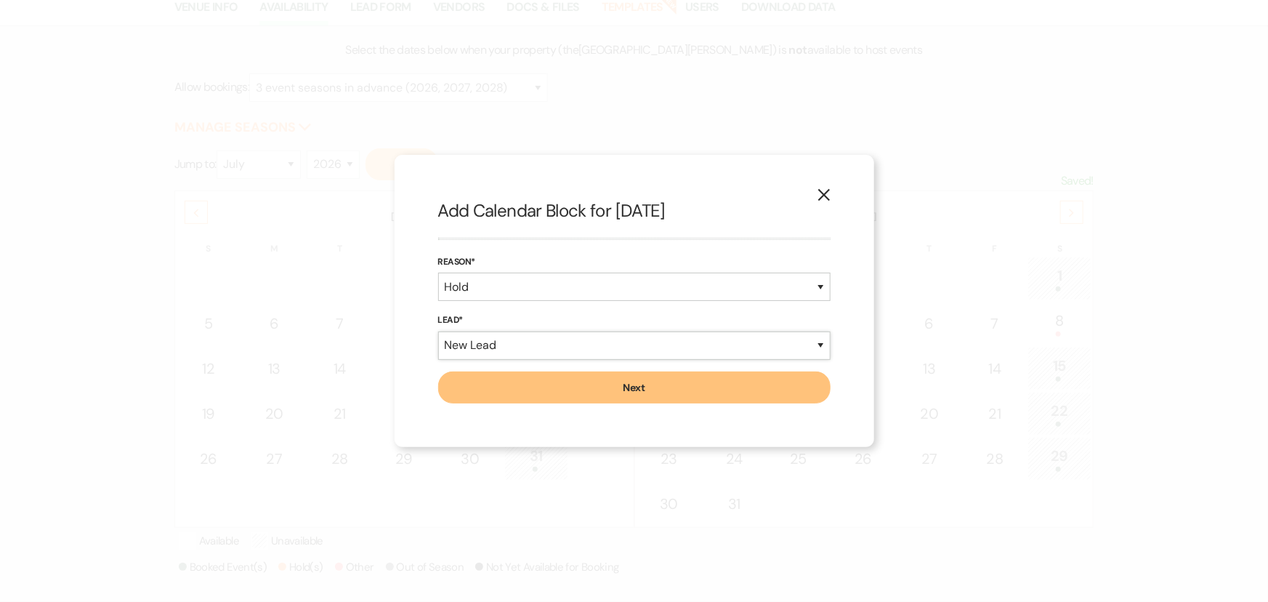
click at [578, 346] on select "New Lead Existing Lead" at bounding box center [634, 345] width 392 height 28
click at [438, 331] on select "New Lead Existing Lead" at bounding box center [634, 345] width 392 height 28
click at [608, 395] on button "Next" at bounding box center [634, 387] width 392 height 32
select select "822"
select select "false"
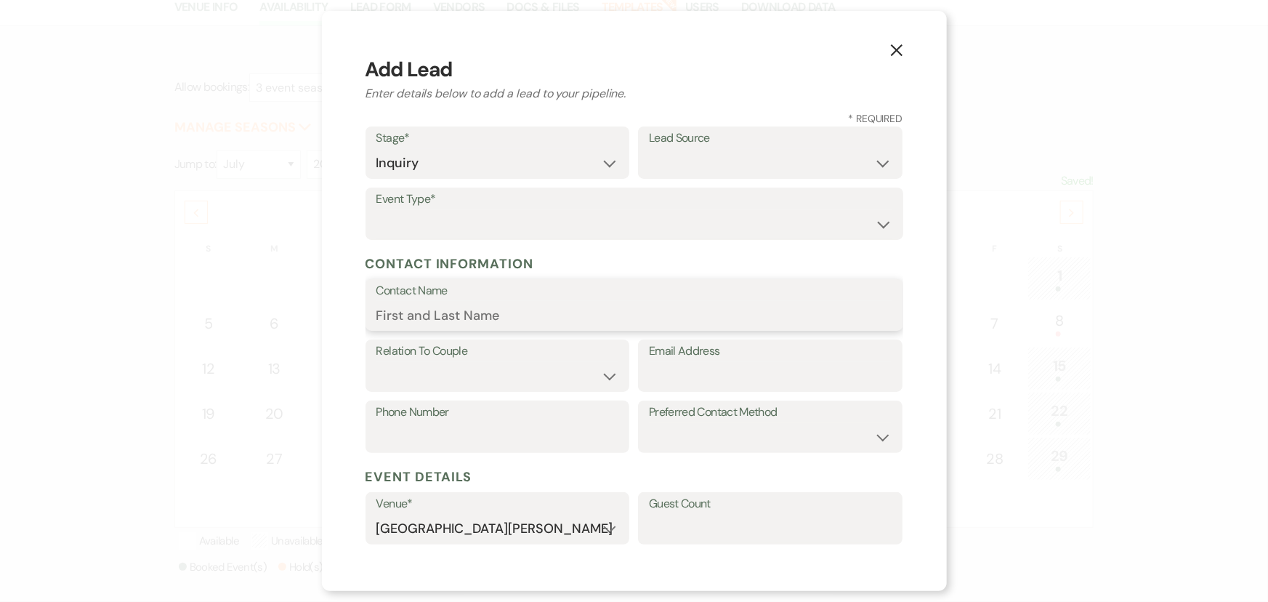
click at [524, 318] on input "Contact Name" at bounding box center [634, 315] width 516 height 28
click at [455, 156] on select "Inquiry Follow Up Tour Requested Tour Confirmed Toured Proposal Sent Booked Lost" at bounding box center [497, 163] width 243 height 28
click at [122, 192] on div "X Add Lead Enter details below to add a lead to your pipeline. * Required Stage…" at bounding box center [634, 301] width 1268 height 602
click at [889, 52] on button "X" at bounding box center [897, 49] width 22 height 25
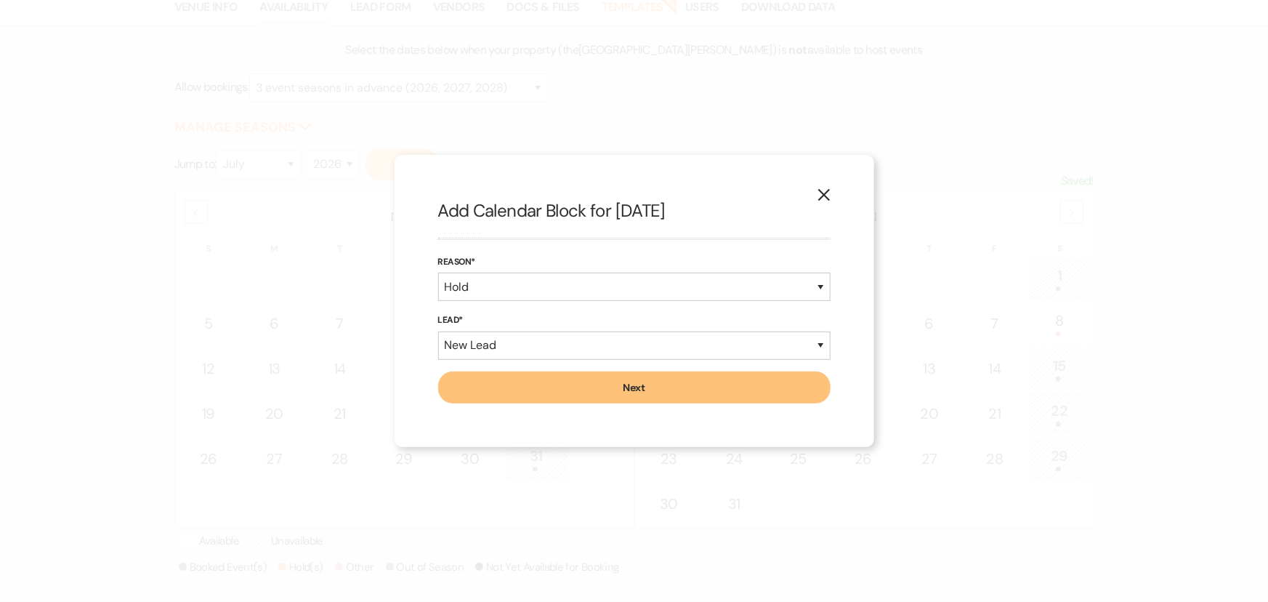
click at [819, 198] on use "button" at bounding box center [824, 195] width 12 height 12
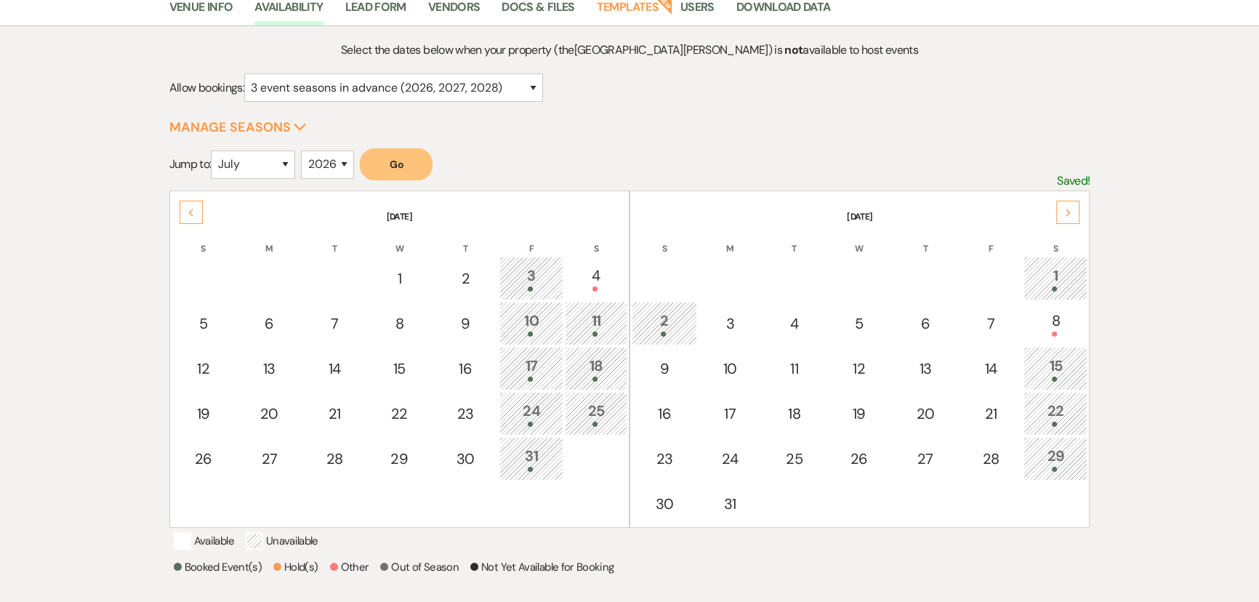
click at [1070, 213] on icon "Next" at bounding box center [1068, 213] width 7 height 9
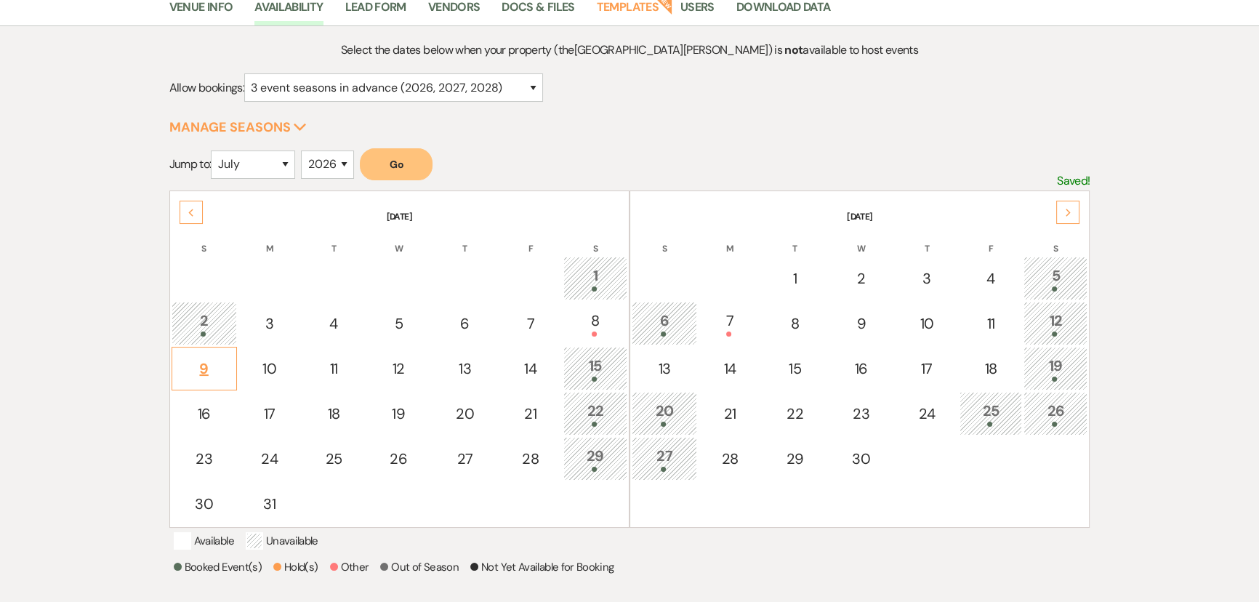
click at [199, 372] on div "9" at bounding box center [204, 369] width 49 height 22
select select "other"
select select "false"
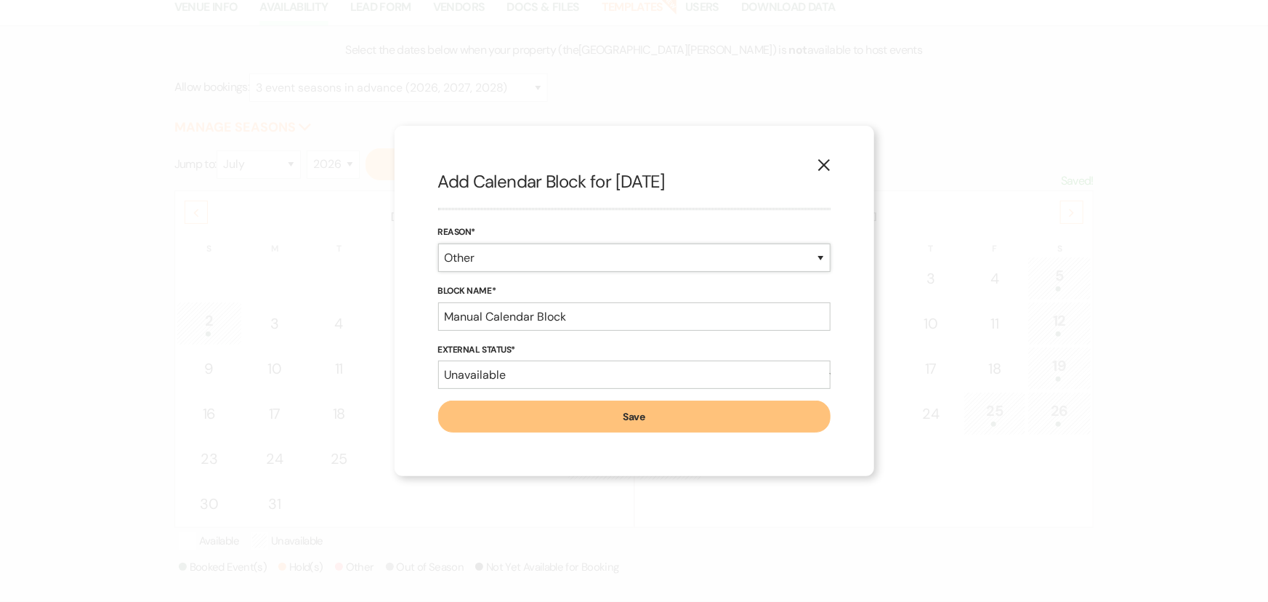
click at [551, 258] on select "Booked Event Hold Other" at bounding box center [634, 257] width 392 height 28
click at [438, 272] on select "Booked Event Hold Other" at bounding box center [634, 257] width 392 height 28
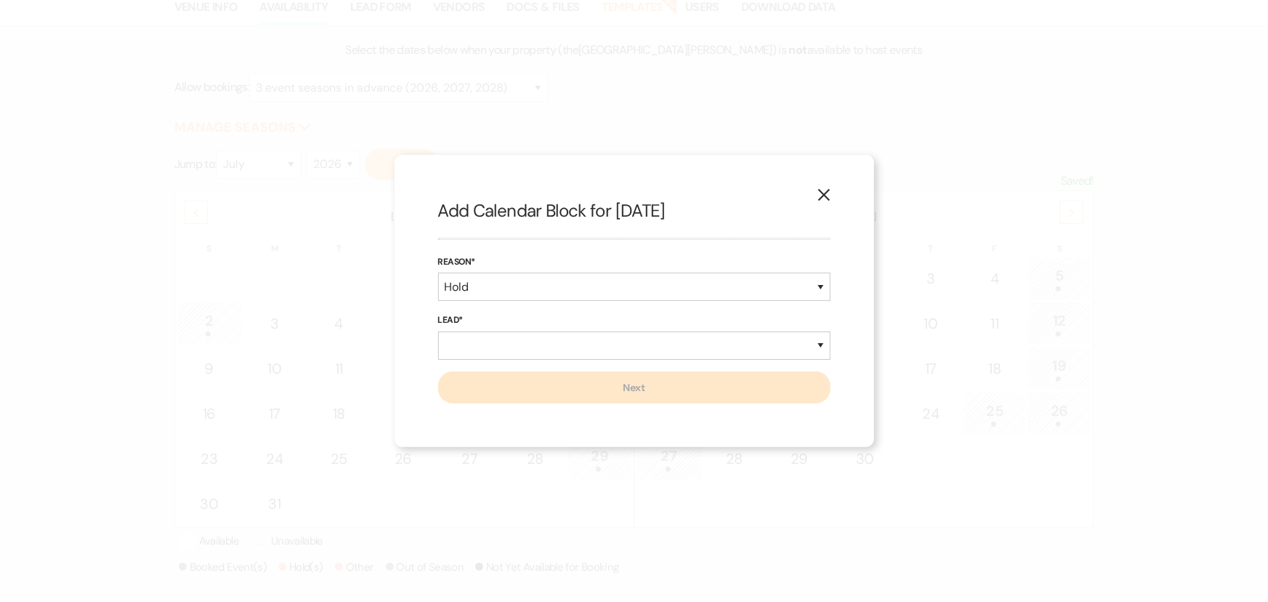
click at [541, 270] on div "Reason* Booked Event Hold Other" at bounding box center [634, 283] width 392 height 59
click at [541, 285] on select "Booked Event Hold Other" at bounding box center [634, 287] width 392 height 28
select select "other"
click at [438, 273] on select "Booked Event Hold Other" at bounding box center [634, 287] width 392 height 28
select select "false"
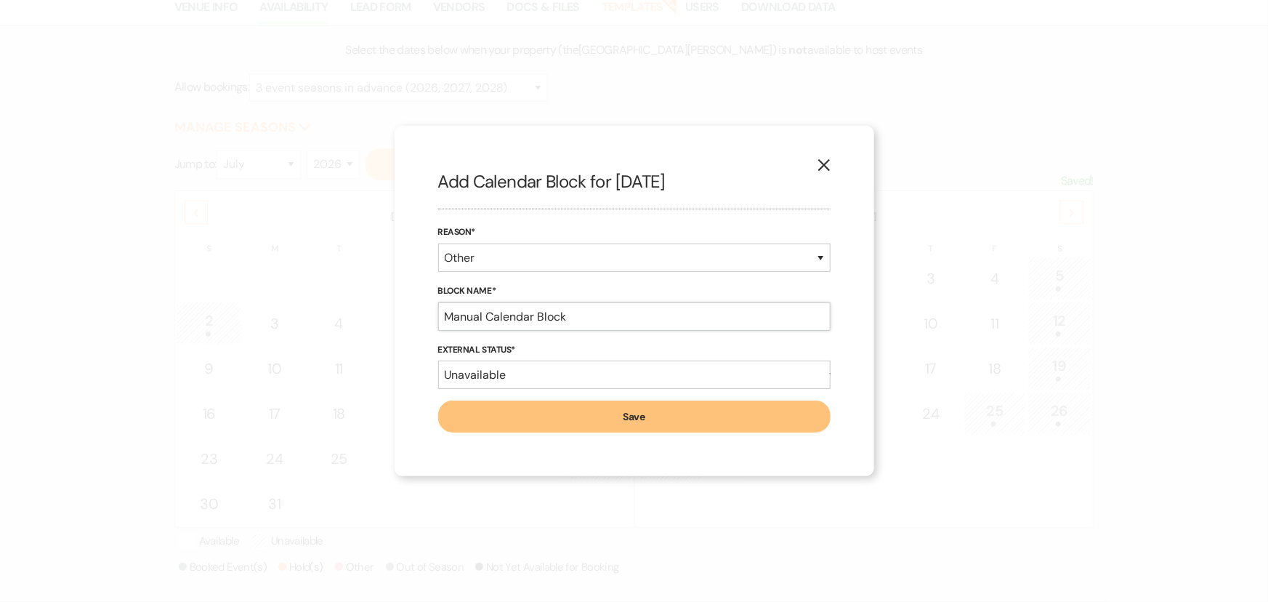
click at [517, 323] on input "Manual Calendar Block" at bounding box center [634, 316] width 392 height 28
drag, startPoint x: 567, startPoint y: 318, endPoint x: 418, endPoint y: 342, distance: 150.9
click at [418, 342] on div "X Add Calendar Block for [DATE] Reason* Booked Event Hold Other Block Name* Man…" at bounding box center [635, 301] width 480 height 350
type input "soft hold andreron"
click at [524, 414] on button "Save" at bounding box center [634, 416] width 392 height 32
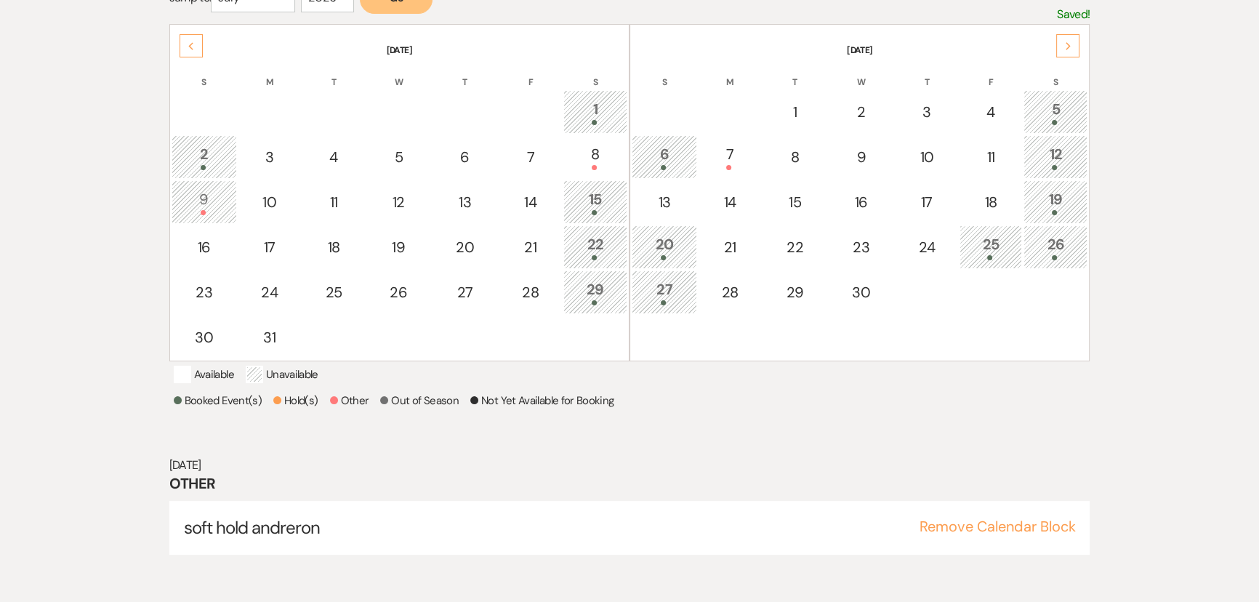
scroll to position [299, 0]
click at [1042, 533] on button "Remove Calendar Block" at bounding box center [997, 525] width 156 height 15
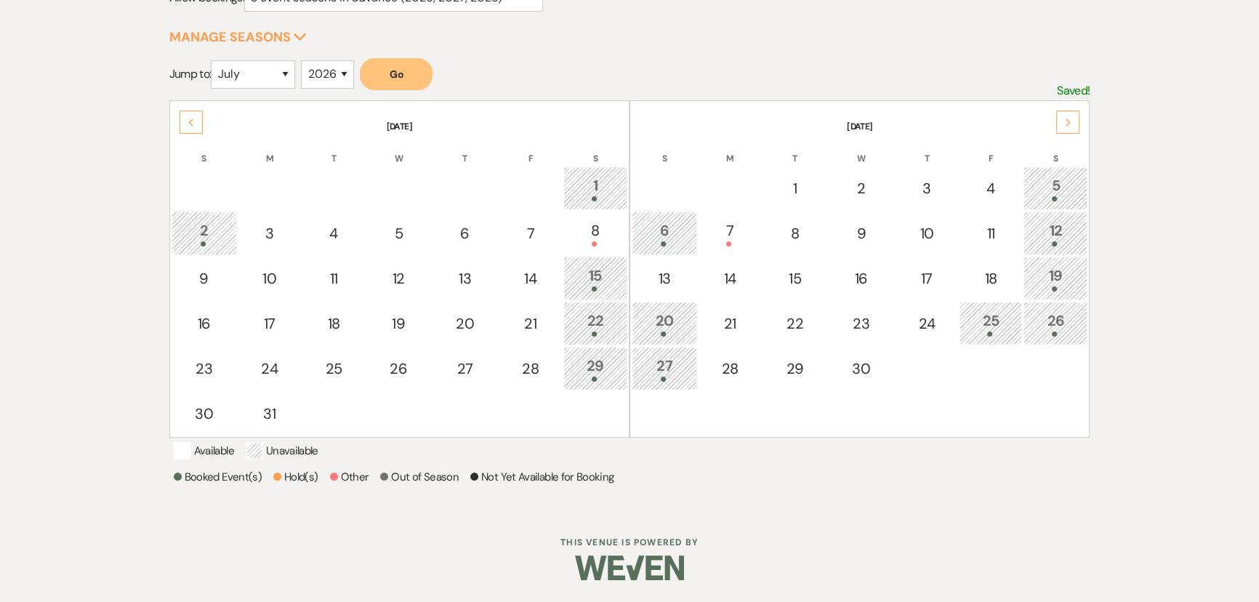
scroll to position [237, 0]
